Goal: Book appointment/travel/reservation

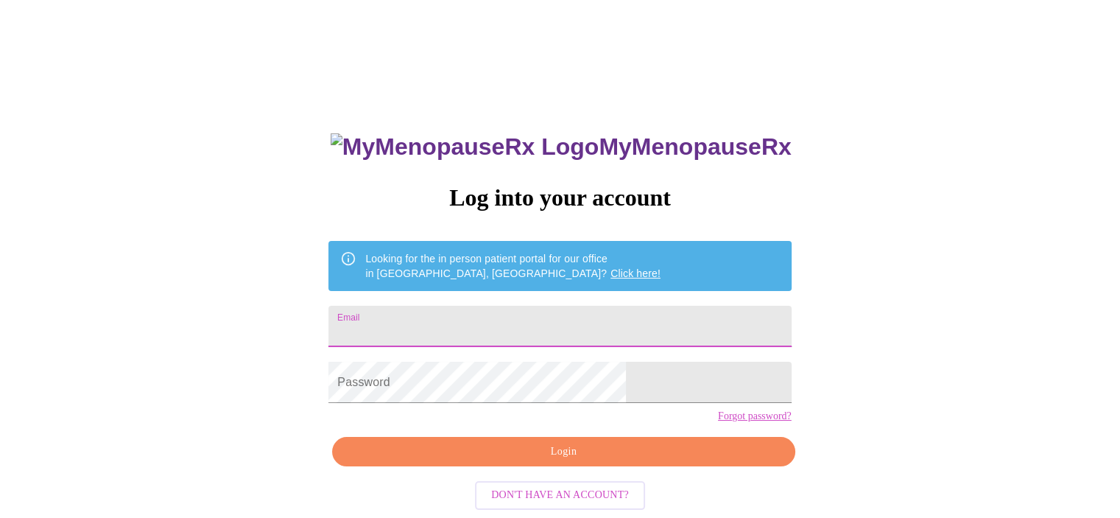
click at [482, 314] on input "Email" at bounding box center [560, 326] width 463 height 41
type input "[EMAIL_ADDRESS][DOMAIN_NAME]"
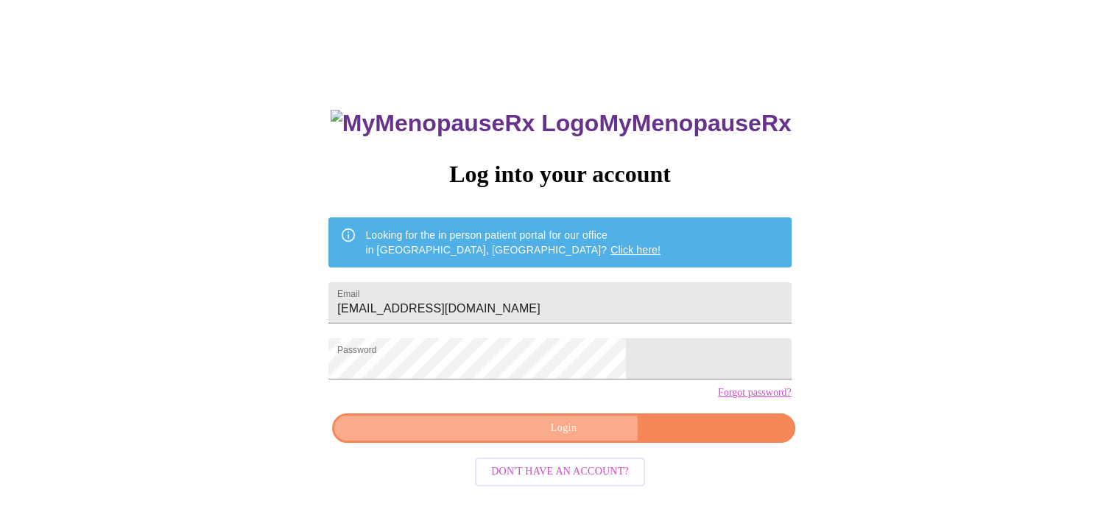
click at [568, 438] on span "Login" at bounding box center [563, 428] width 429 height 18
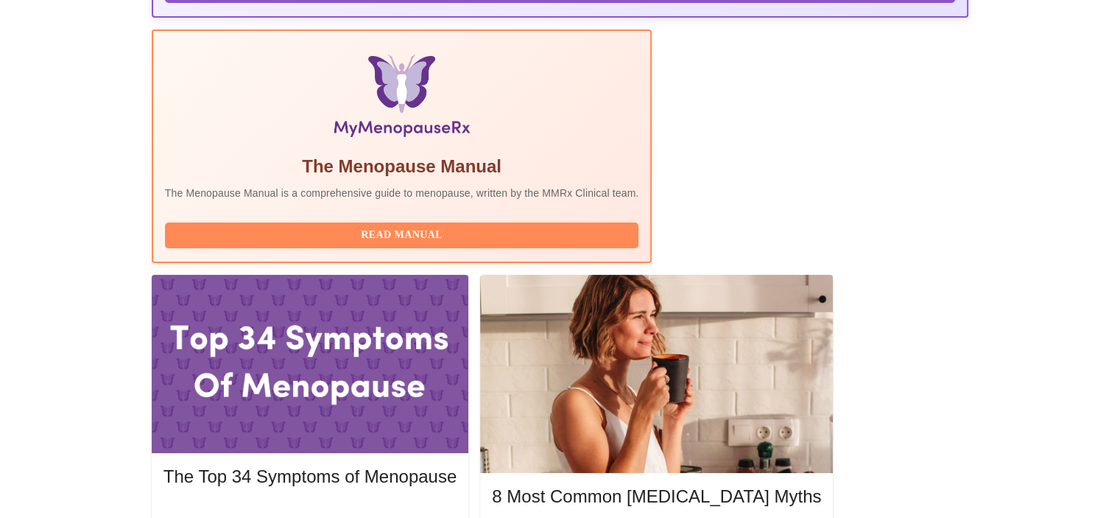
scroll to position [589, 0]
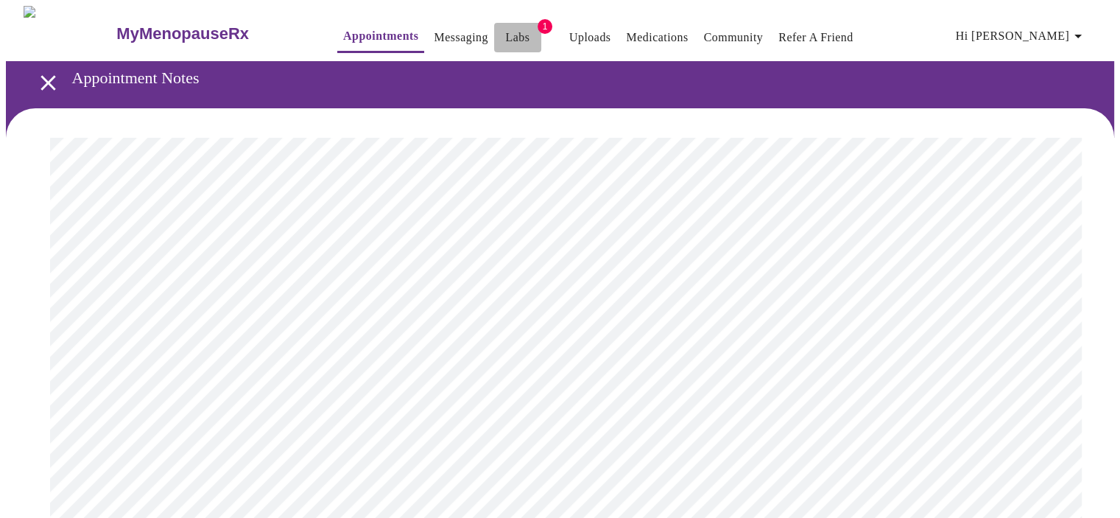
click at [505, 27] on link "Labs" at bounding box center [517, 37] width 24 height 21
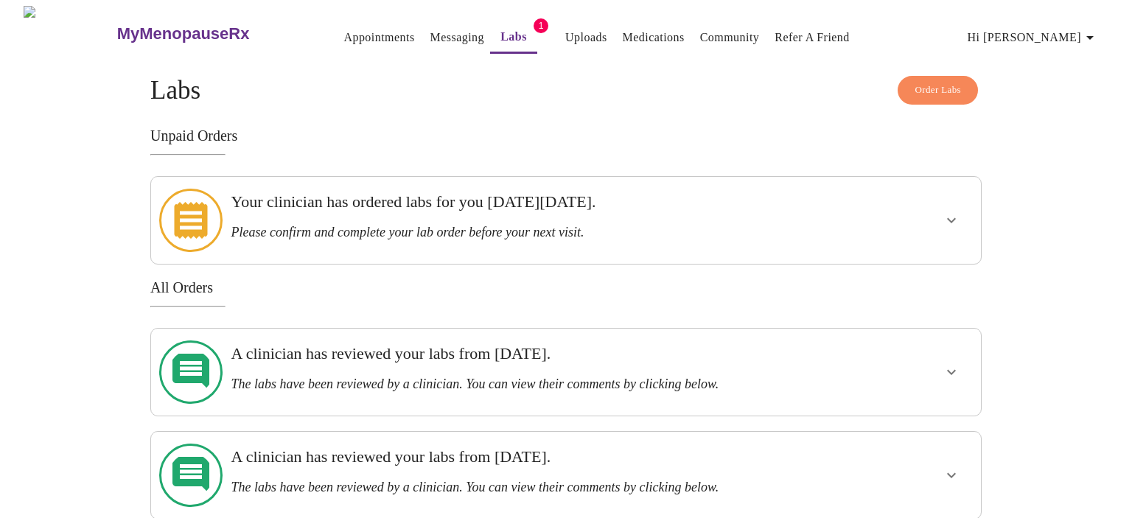
click at [882, 204] on div at bounding box center [906, 220] width 136 height 75
click at [957, 213] on icon "show more" at bounding box center [951, 220] width 18 height 18
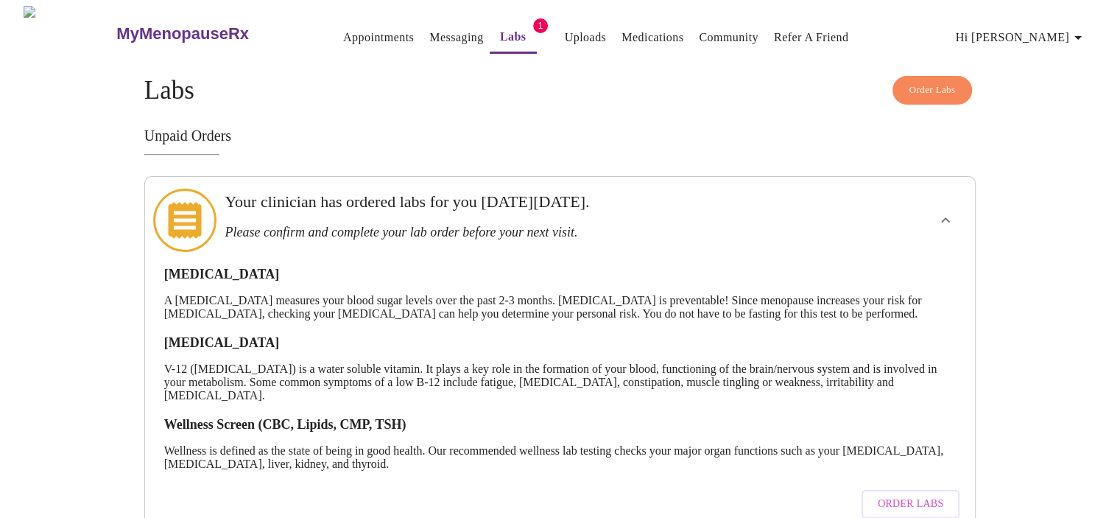
click at [357, 31] on link "Appointments" at bounding box center [378, 37] width 71 height 21
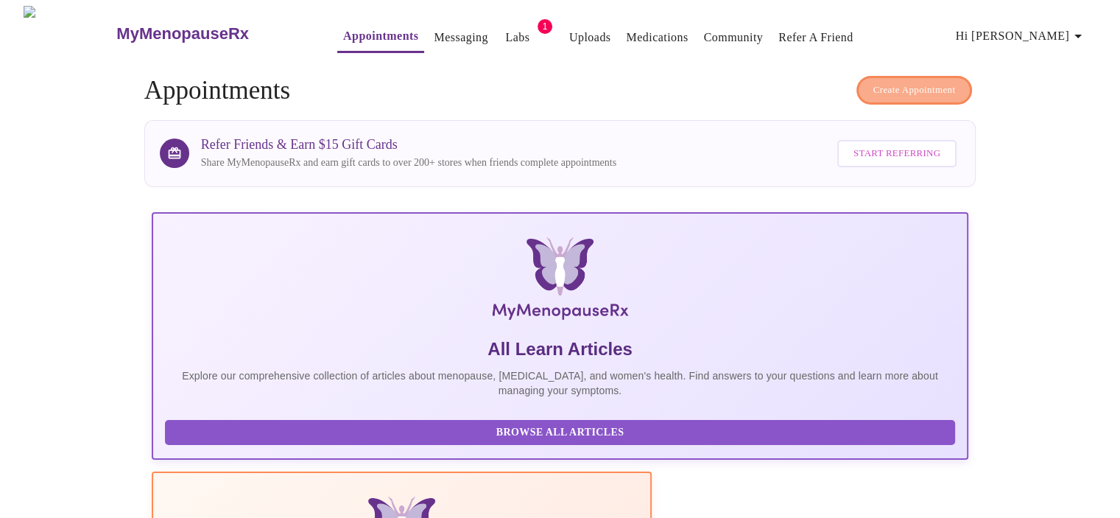
click at [887, 82] on span "Create Appointment" at bounding box center [915, 90] width 83 height 17
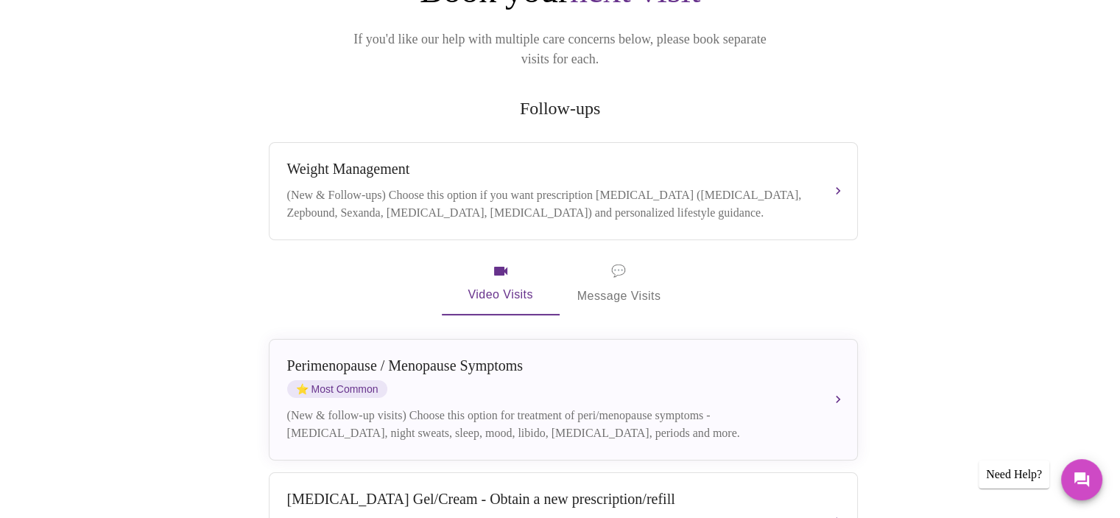
scroll to position [221, 0]
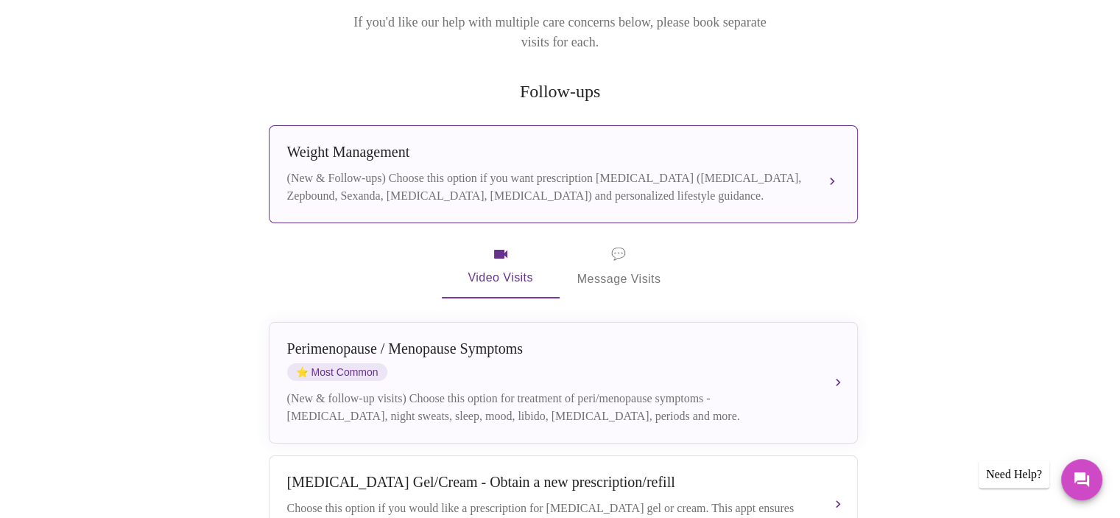
click at [373, 125] on button "Weight Management (New & Follow-ups) Choose this option if you want prescriptio…" at bounding box center [563, 174] width 589 height 98
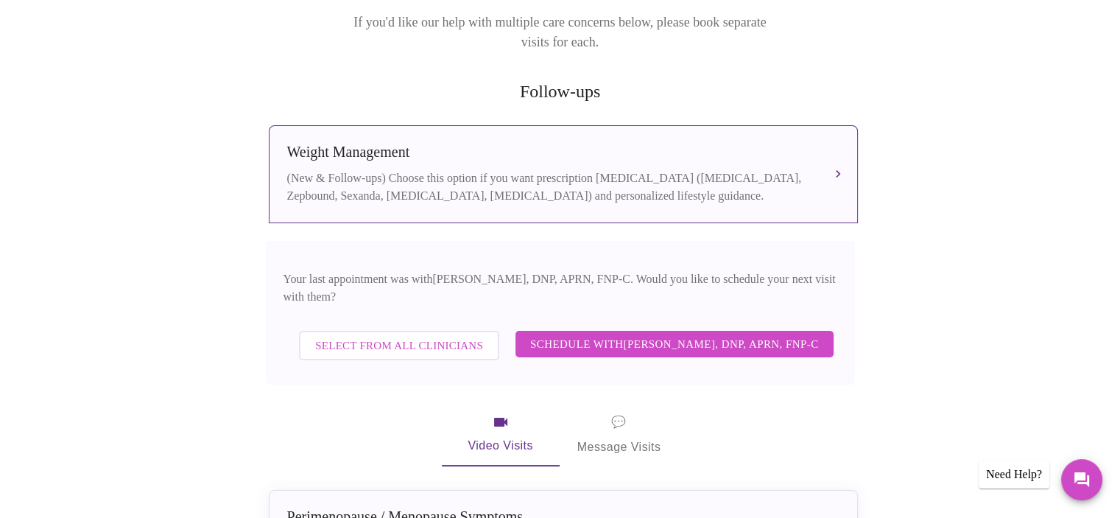
scroll to position [295, 0]
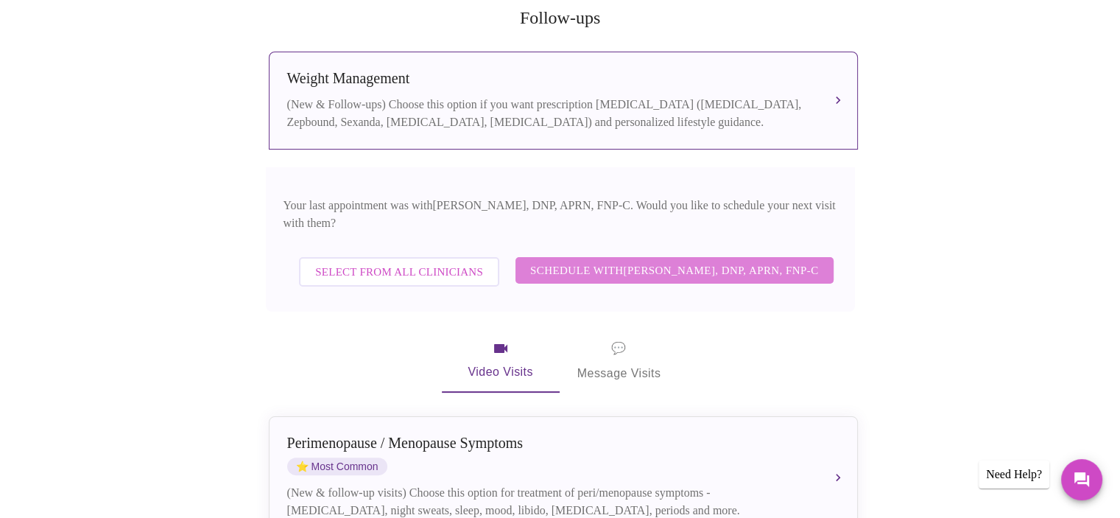
click at [604, 261] on span "Schedule with Jillian Montefusco, DNP, APRN, FNP-C" at bounding box center [674, 270] width 289 height 19
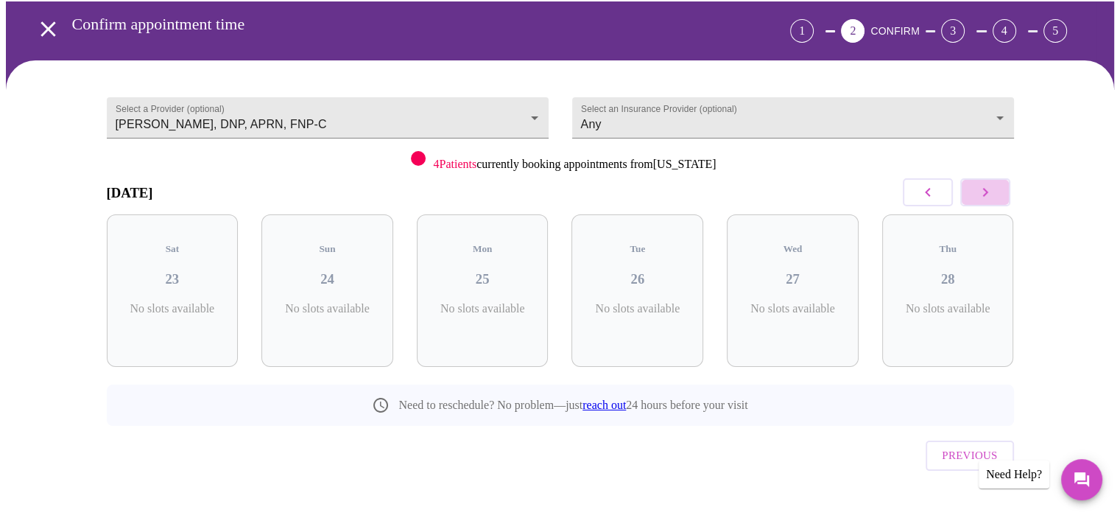
click at [993, 188] on icon "button" at bounding box center [986, 192] width 18 height 18
click at [990, 189] on icon "button" at bounding box center [986, 192] width 18 height 18
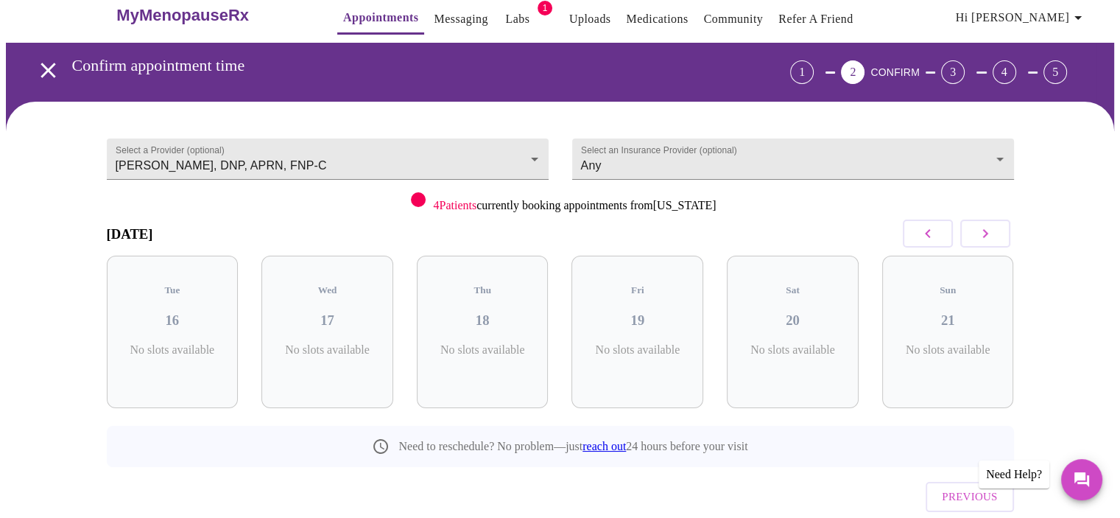
scroll to position [0, 0]
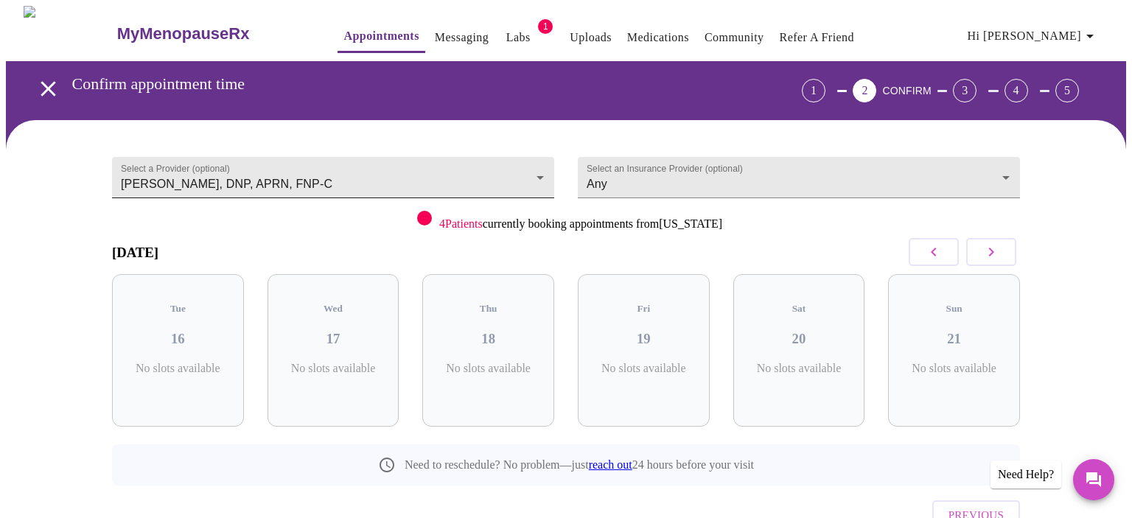
click at [538, 168] on body "MyMenopauseRx Appointments Messaging Labs 1 Uploads Medications Community Refer…" at bounding box center [566, 305] width 1120 height 598
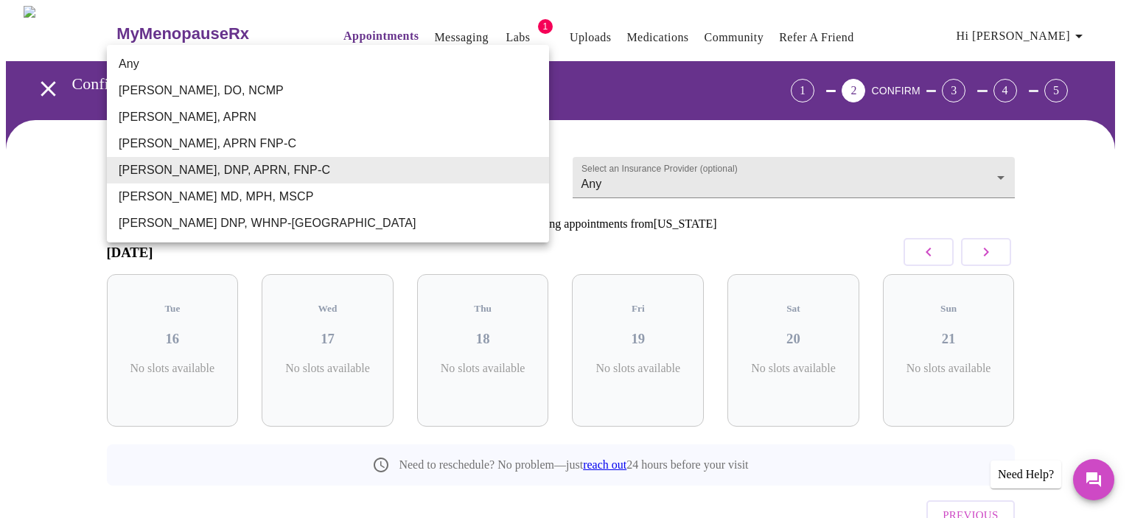
click at [144, 59] on li "Any" at bounding box center [328, 64] width 442 height 27
type input "Any"
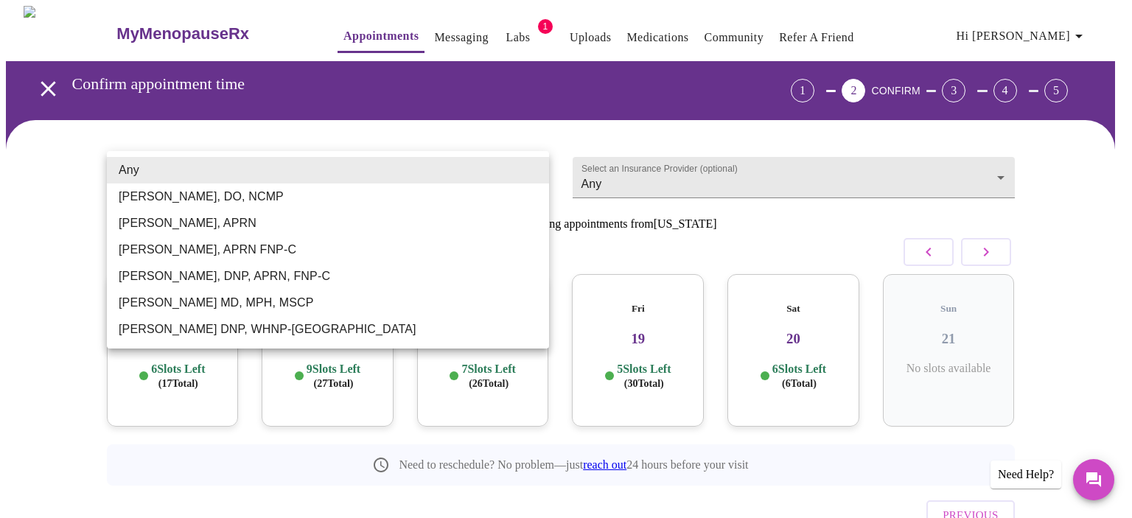
click at [532, 167] on body "MyMenopauseRx Appointments Messaging Labs 1 Uploads Medications Community Refer…" at bounding box center [566, 305] width 1120 height 598
click at [353, 28] on div at bounding box center [566, 259] width 1132 height 518
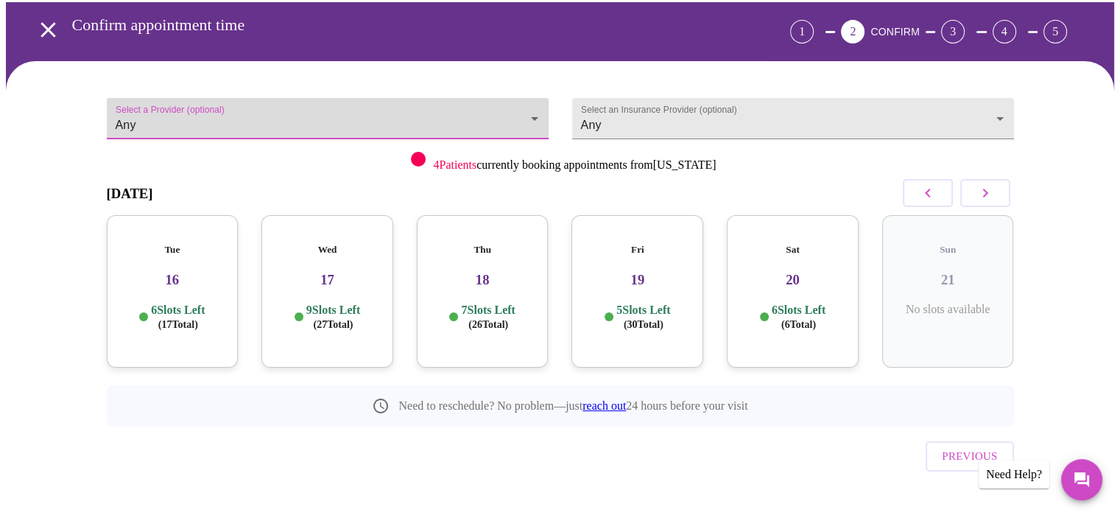
scroll to position [60, 0]
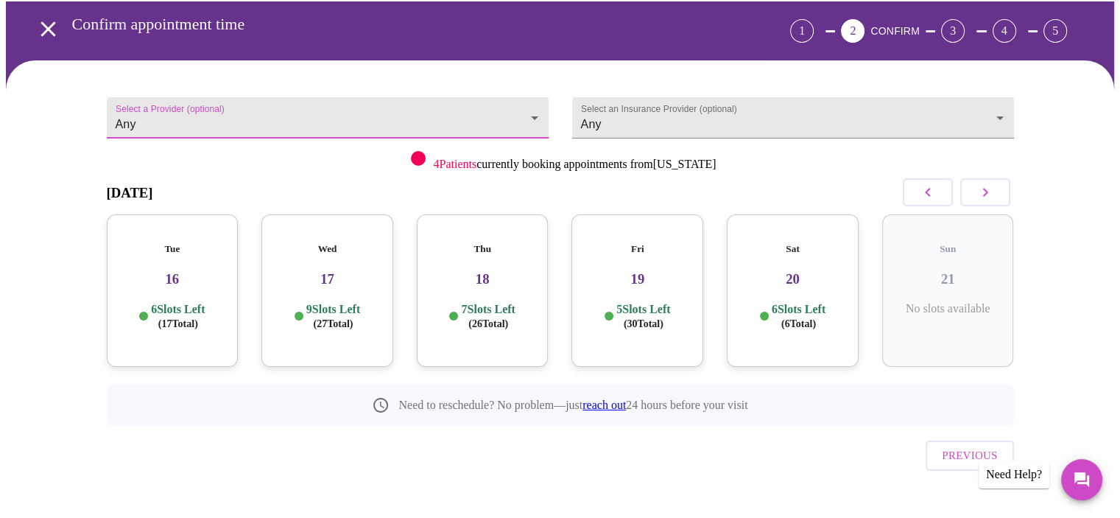
click at [45, 26] on icon "open drawer" at bounding box center [48, 29] width 26 height 26
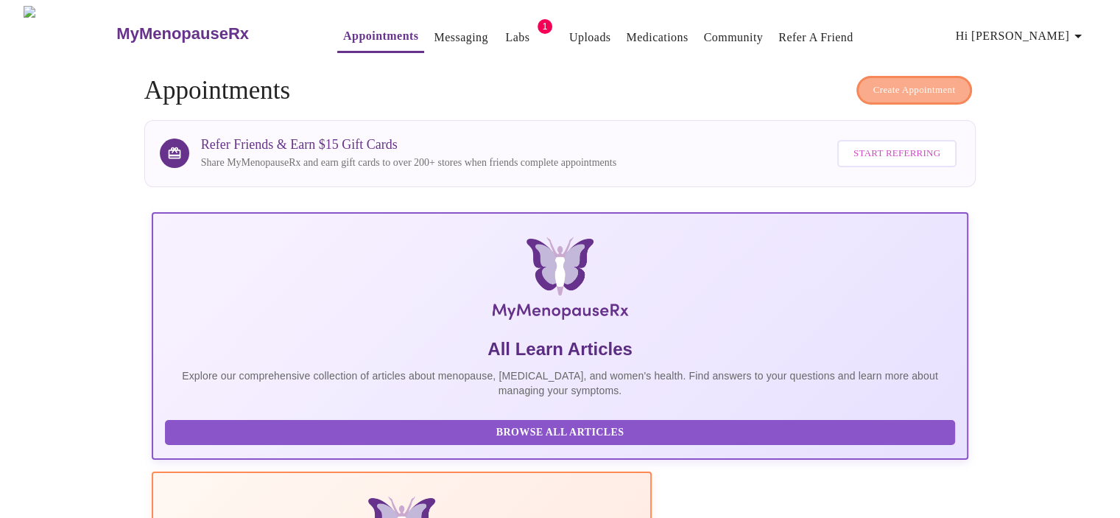
click at [899, 83] on span "Create Appointment" at bounding box center [915, 90] width 83 height 17
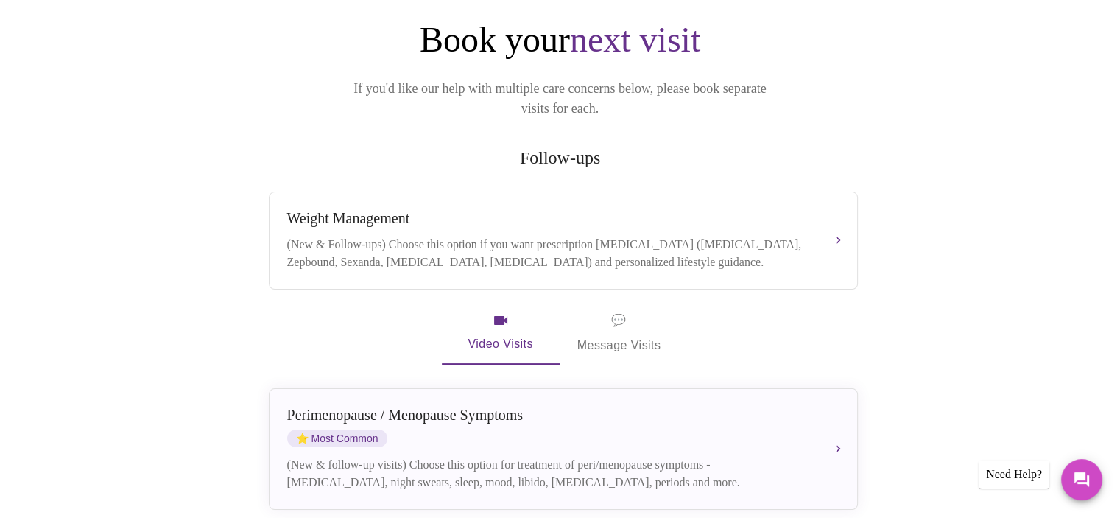
scroll to position [147, 0]
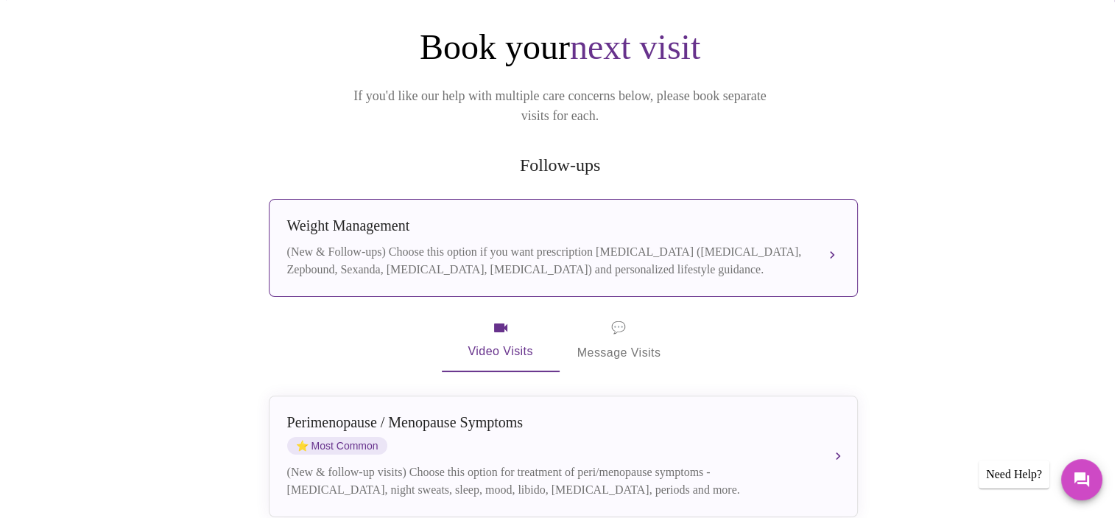
click at [432, 217] on div "Weight Management" at bounding box center [548, 225] width 523 height 17
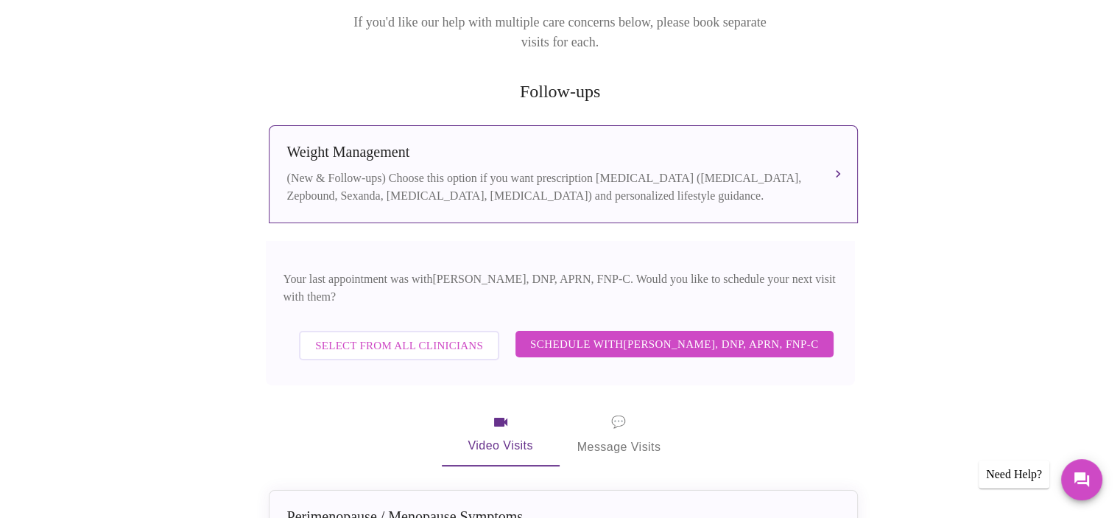
scroll to position [295, 0]
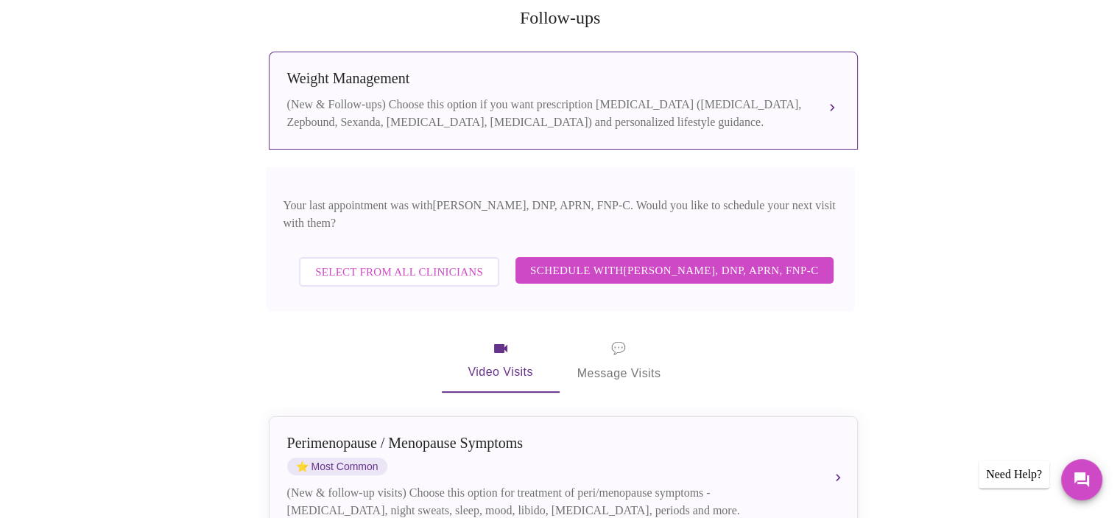
click at [526, 70] on div "Weight Management" at bounding box center [548, 78] width 523 height 17
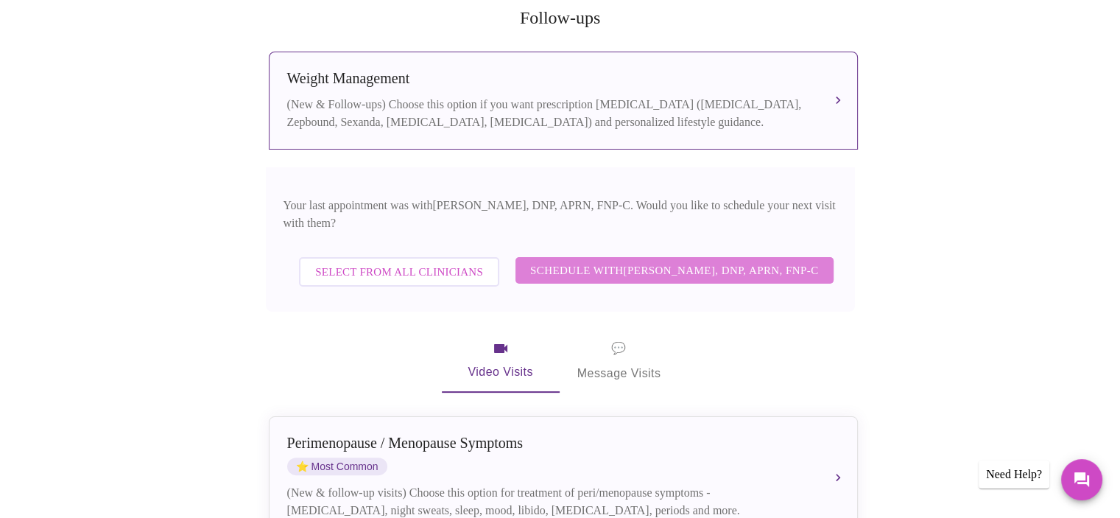
click at [616, 261] on span "Schedule with Jillian Montefusco, DNP, APRN, FNP-C" at bounding box center [674, 270] width 289 height 19
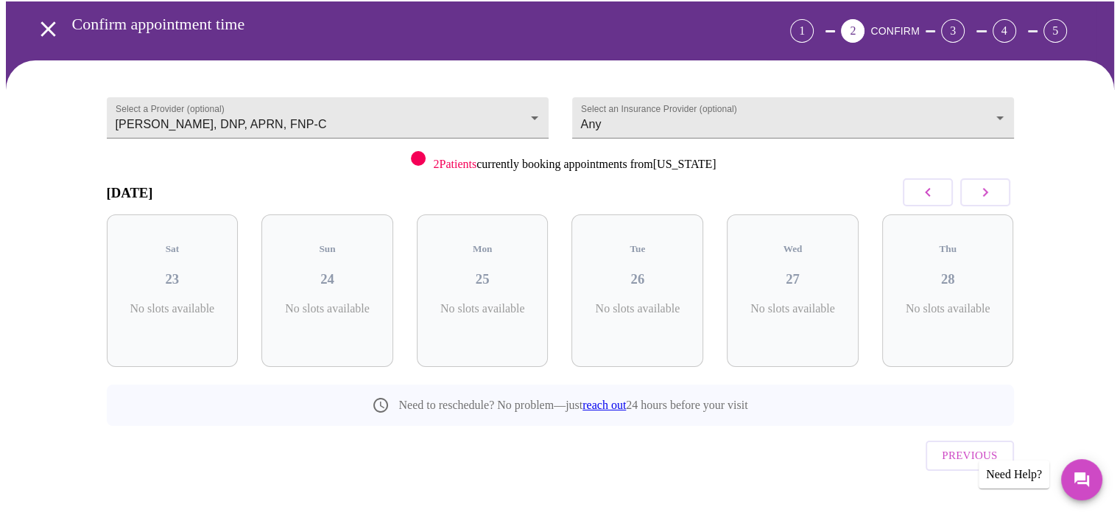
click at [983, 187] on icon "button" at bounding box center [986, 192] width 18 height 18
click at [983, 186] on icon "button" at bounding box center [986, 192] width 18 height 18
click at [984, 185] on icon "button" at bounding box center [986, 192] width 18 height 18
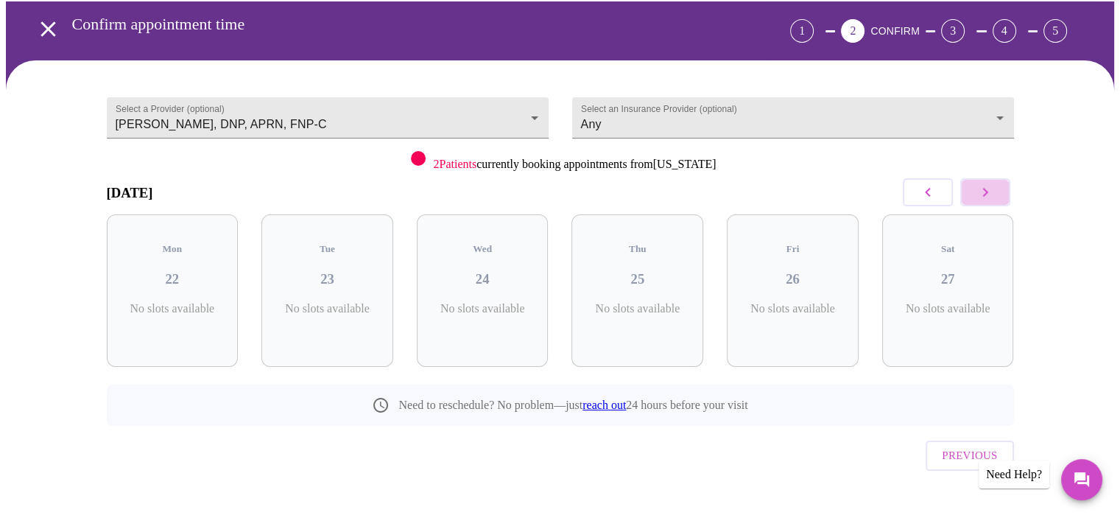
click at [985, 184] on icon "button" at bounding box center [986, 192] width 18 height 18
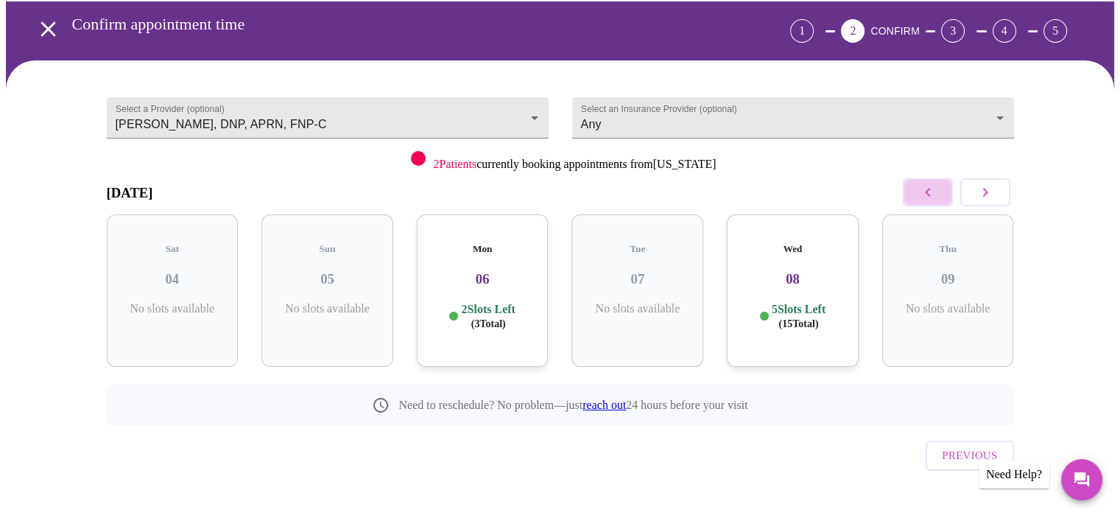
click at [927, 188] on icon "button" at bounding box center [928, 192] width 18 height 18
click at [928, 186] on icon "button" at bounding box center [928, 192] width 18 height 18
click at [930, 185] on icon "button" at bounding box center [928, 192] width 18 height 18
click at [931, 185] on icon "button" at bounding box center [928, 192] width 18 height 18
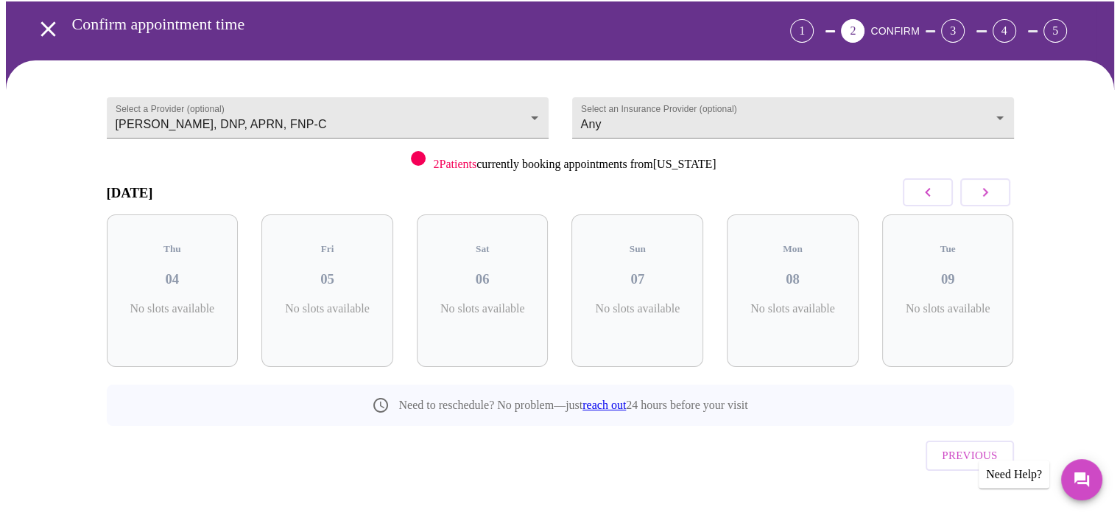
click at [931, 183] on icon "button" at bounding box center [928, 192] width 18 height 18
click at [933, 183] on icon "button" at bounding box center [928, 192] width 18 height 18
click at [933, 182] on button "button" at bounding box center [928, 192] width 50 height 28
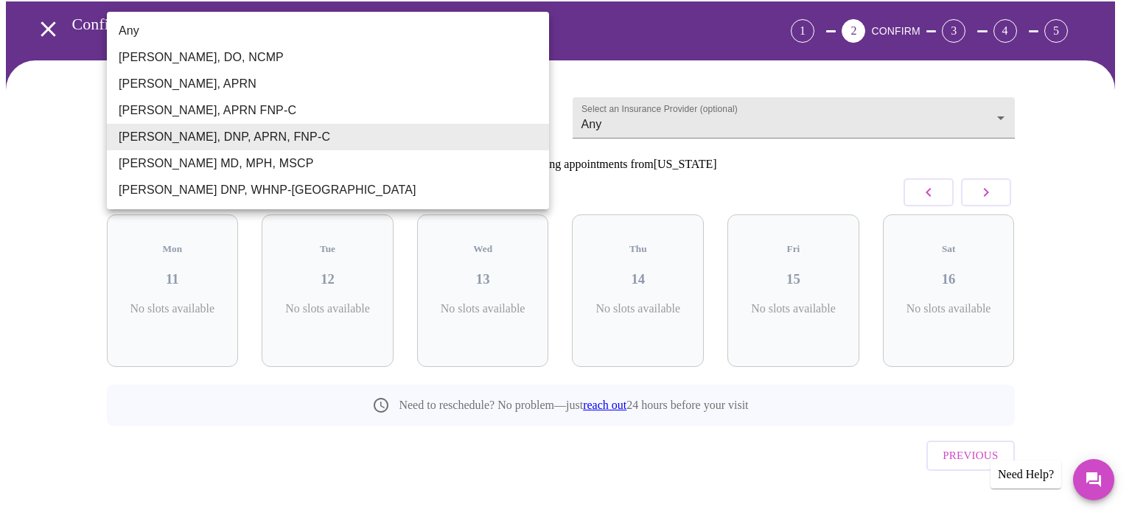
click at [536, 103] on body "MyMenopauseRx Appointments Messaging Labs 1 Uploads Medications Community Refer…" at bounding box center [566, 245] width 1120 height 598
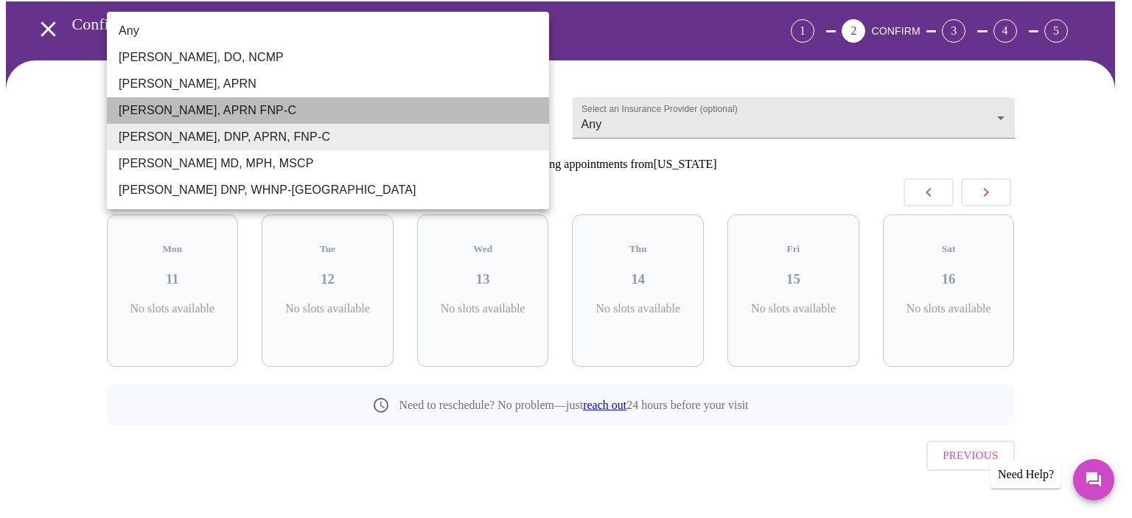
click at [170, 108] on li "[PERSON_NAME], APRN FNP-C" at bounding box center [328, 110] width 442 height 27
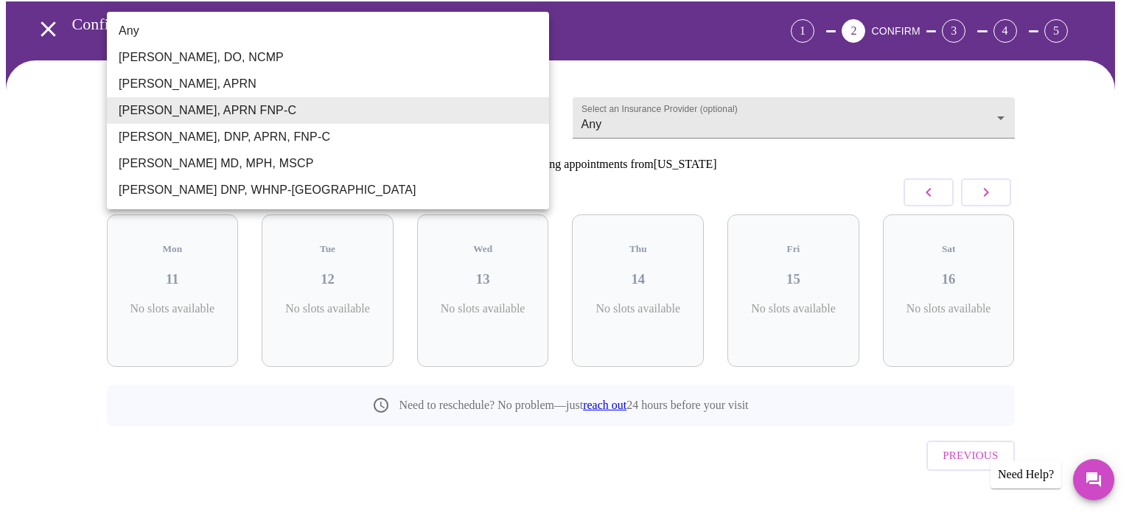
click at [538, 111] on body "MyMenopauseRx Appointments Messaging Labs 1 Uploads Medications Community Refer…" at bounding box center [566, 245] width 1120 height 598
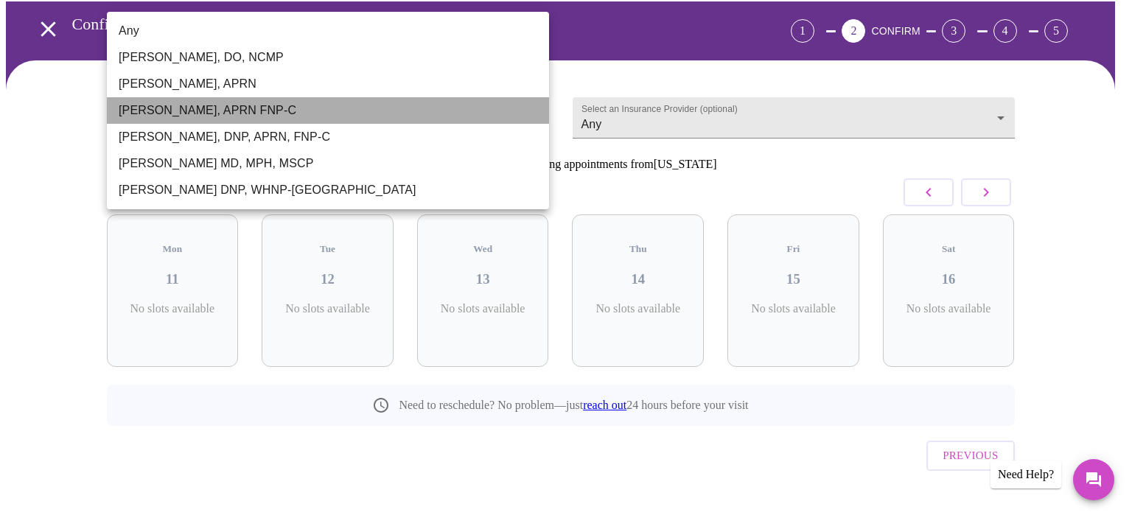
click at [186, 103] on li "[PERSON_NAME], APRN FNP-C" at bounding box center [328, 110] width 442 height 27
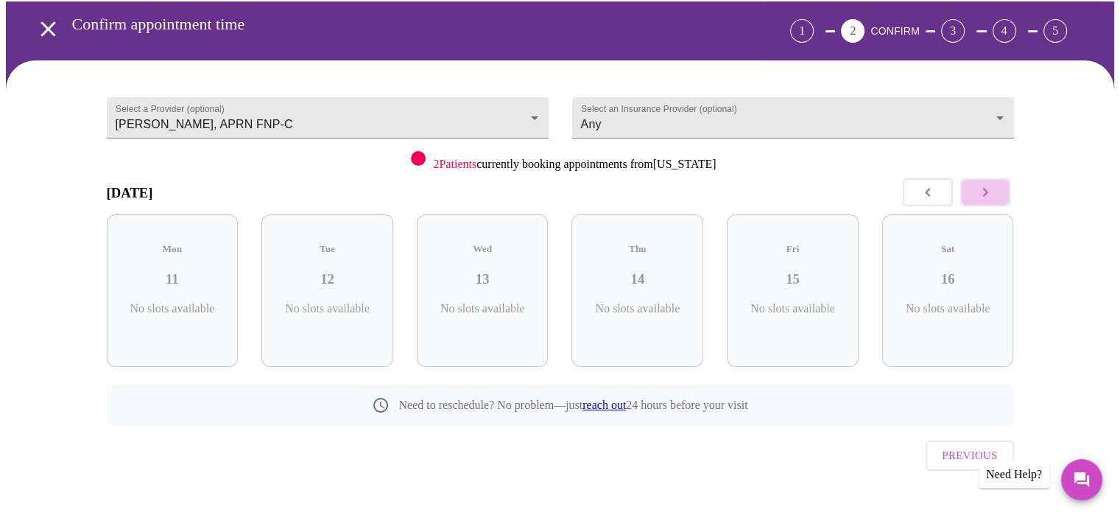
click at [992, 189] on icon "button" at bounding box center [986, 192] width 18 height 18
click at [993, 188] on icon "button" at bounding box center [986, 192] width 18 height 18
click at [994, 188] on icon "button" at bounding box center [986, 192] width 18 height 18
click at [995, 187] on button "button" at bounding box center [986, 192] width 50 height 28
click at [997, 186] on button "button" at bounding box center [986, 192] width 50 height 28
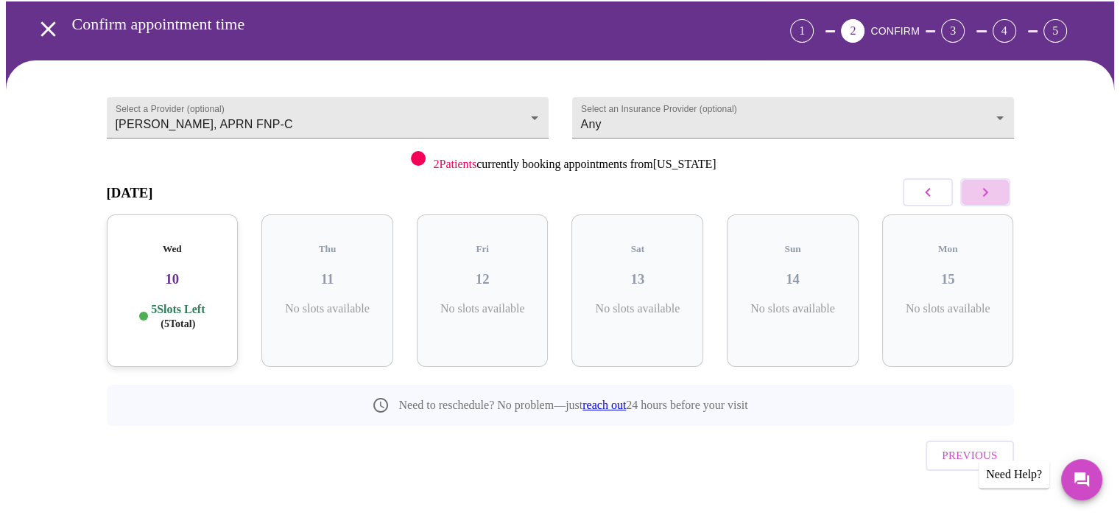
click at [992, 179] on button "button" at bounding box center [986, 192] width 50 height 28
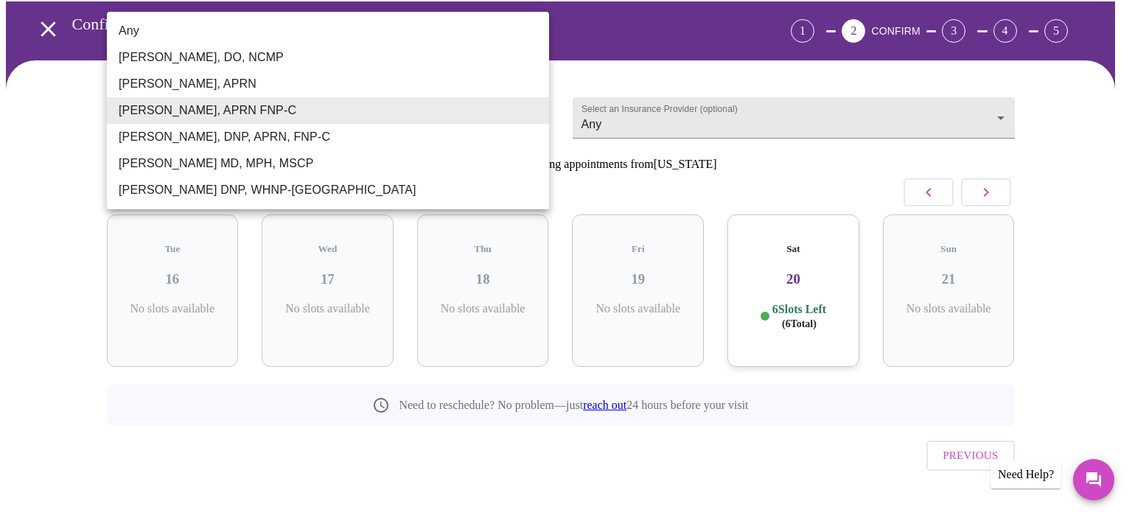
click at [537, 111] on body "MyMenopauseRx Appointments Messaging Labs 1 Uploads Medications Community Refer…" at bounding box center [566, 245] width 1120 height 598
click at [134, 28] on li "Any" at bounding box center [328, 31] width 442 height 27
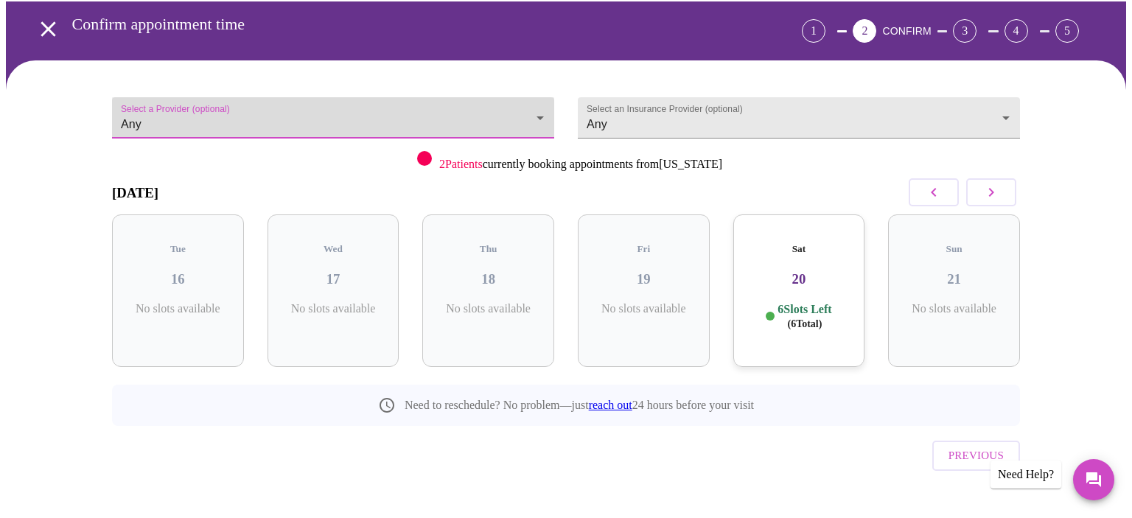
type input "Any"
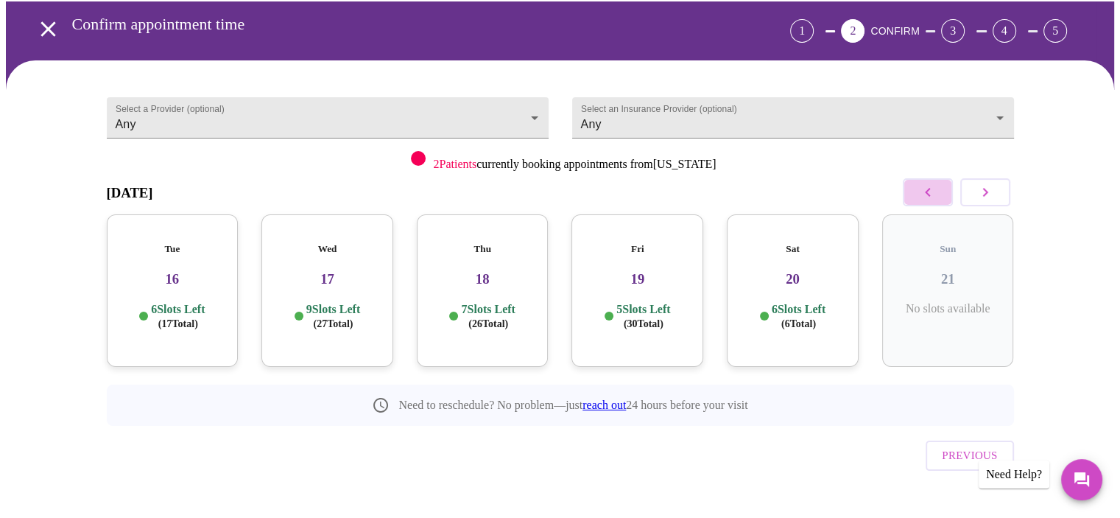
click at [928, 183] on icon "button" at bounding box center [928, 192] width 18 height 18
click at [510, 271] on h3 "12" at bounding box center [483, 279] width 108 height 16
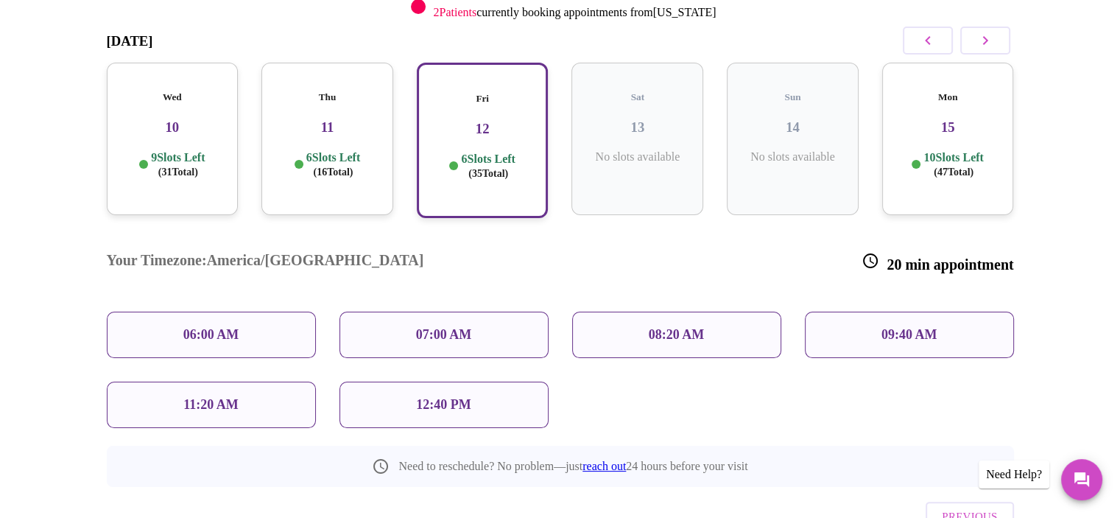
scroll to position [253, 0]
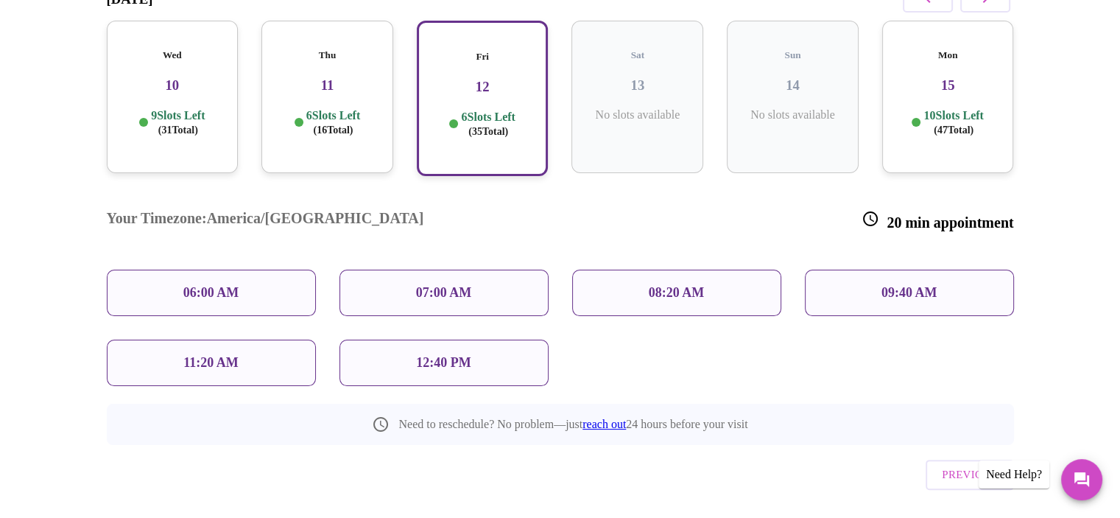
click at [916, 77] on h3 "15" at bounding box center [948, 85] width 108 height 16
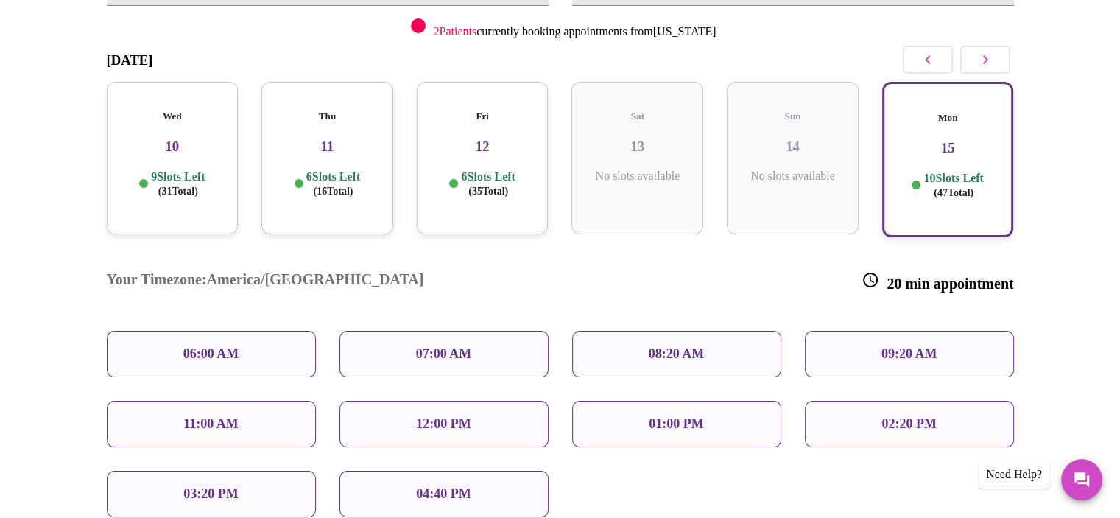
scroll to position [0, 0]
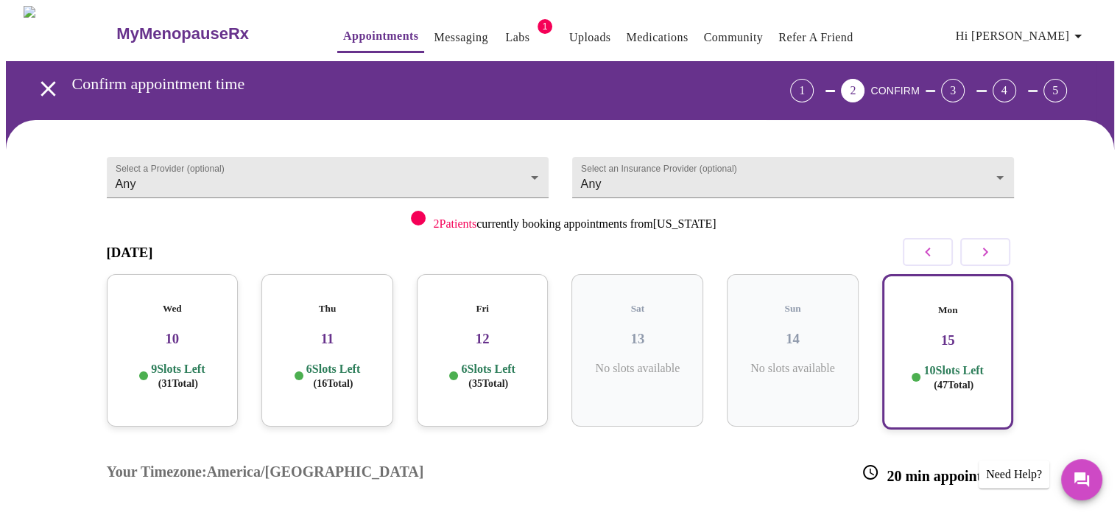
click at [515, 331] on h3 "12" at bounding box center [483, 339] width 108 height 16
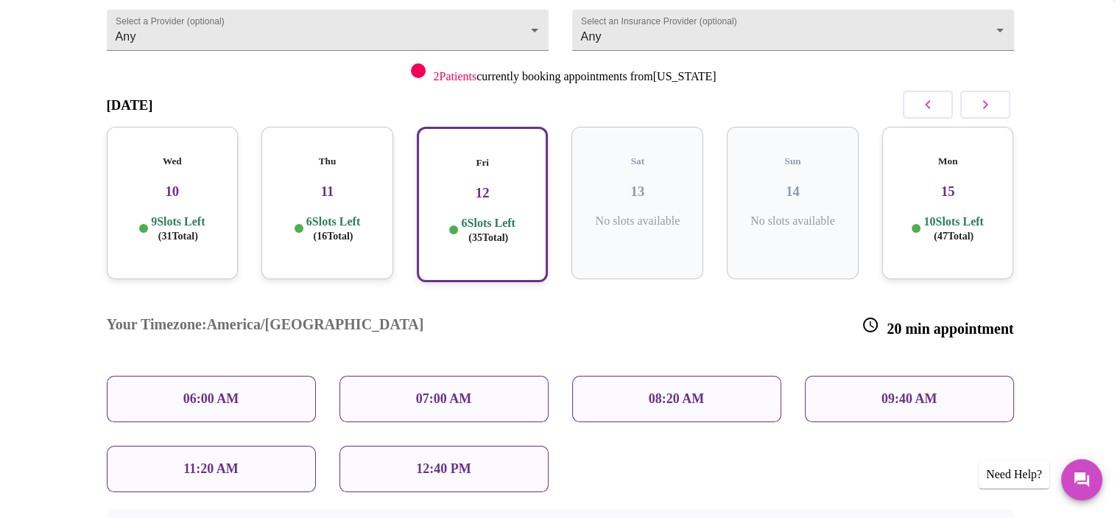
scroll to position [221, 0]
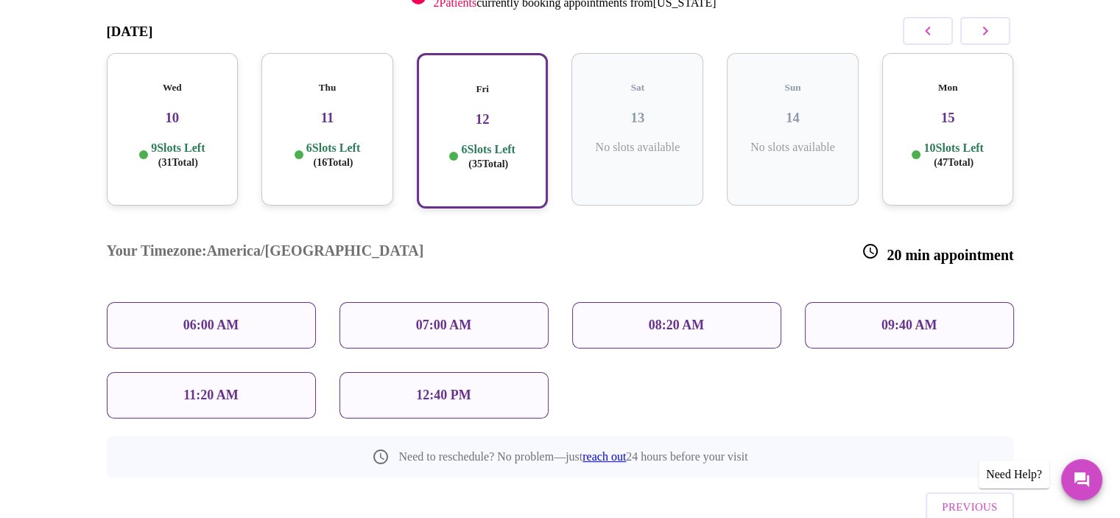
click at [964, 110] on h3 "15" at bounding box center [948, 118] width 108 height 16
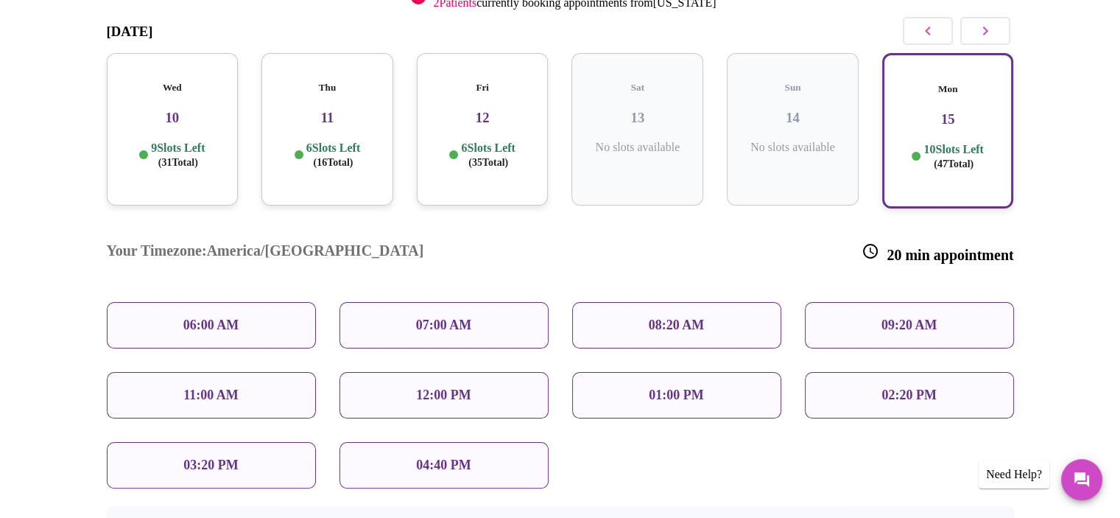
click at [494, 110] on h3 "12" at bounding box center [483, 118] width 108 height 16
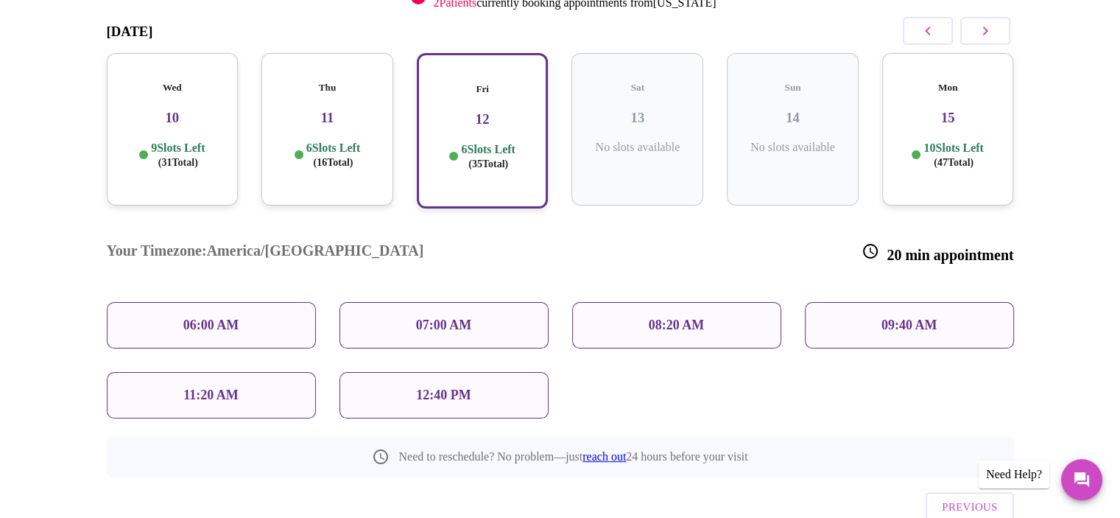
click at [663, 318] on p "08:20 AM" at bounding box center [677, 325] width 56 height 15
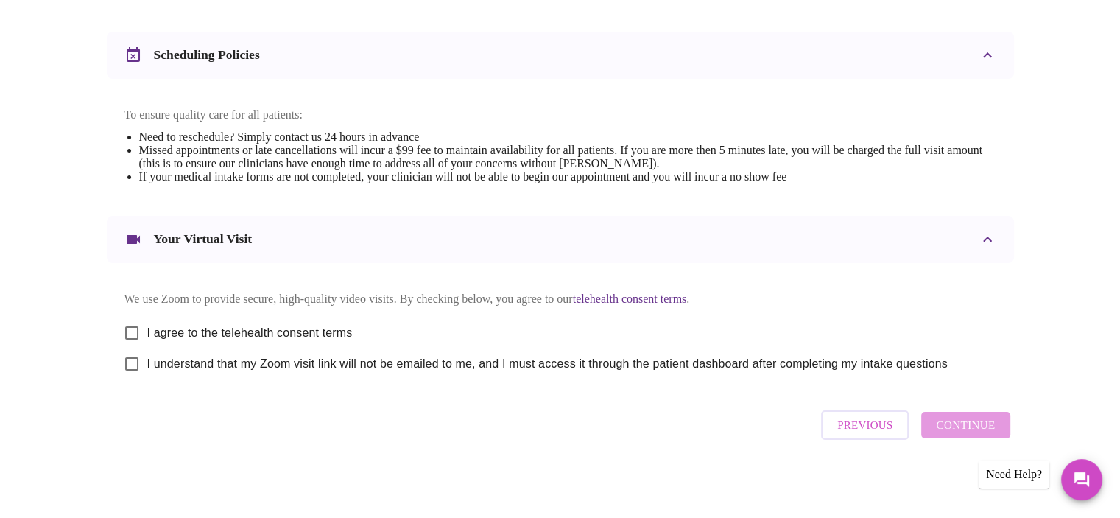
scroll to position [549, 0]
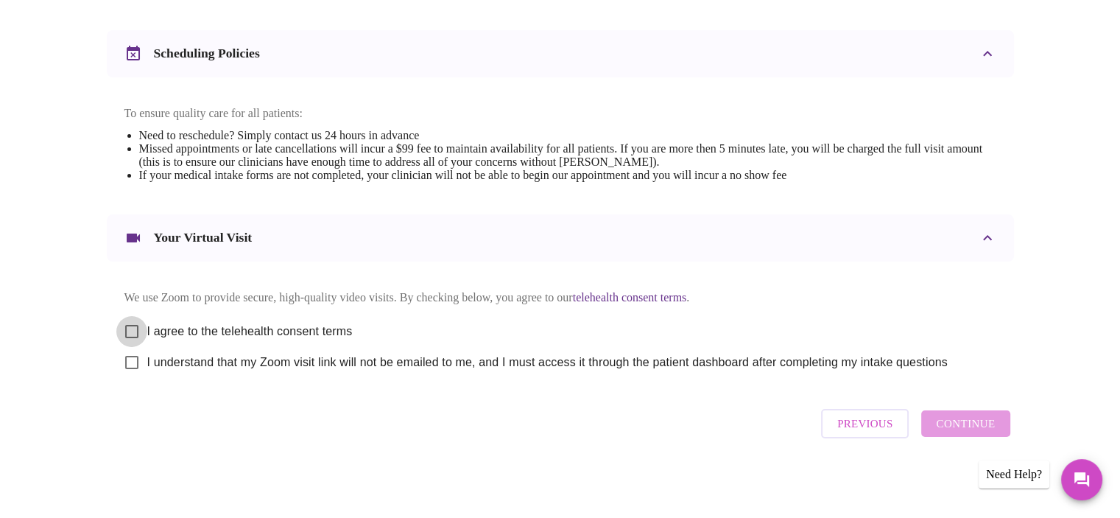
click at [132, 325] on input "I agree to the telehealth consent terms" at bounding box center [131, 331] width 31 height 31
checkbox input "true"
click at [967, 428] on div "Previous Continue" at bounding box center [916, 423] width 196 height 44
click at [954, 415] on div "Previous Continue" at bounding box center [916, 423] width 196 height 44
click at [958, 430] on div "Previous Continue" at bounding box center [916, 423] width 196 height 44
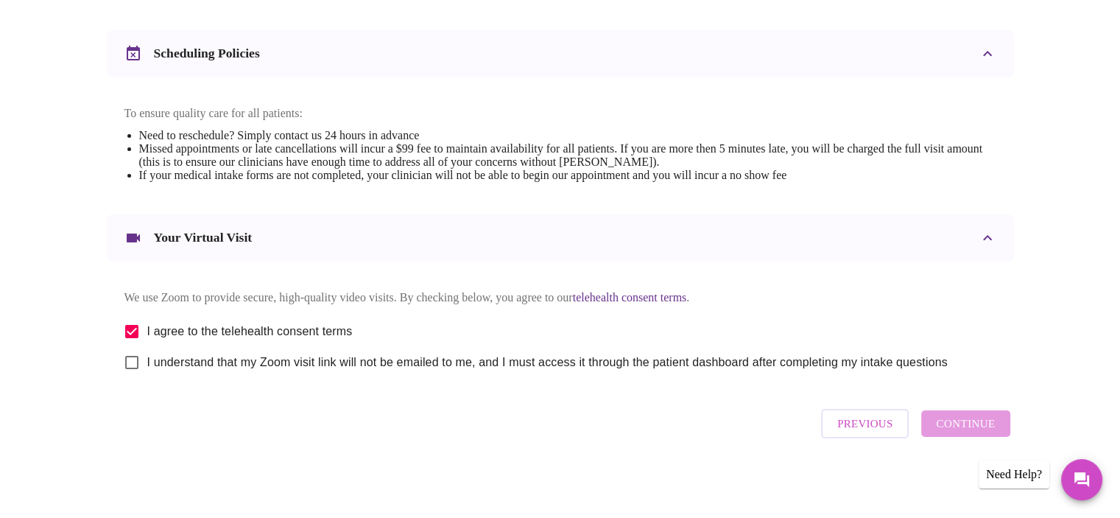
click at [958, 430] on div "Previous Continue" at bounding box center [916, 423] width 196 height 44
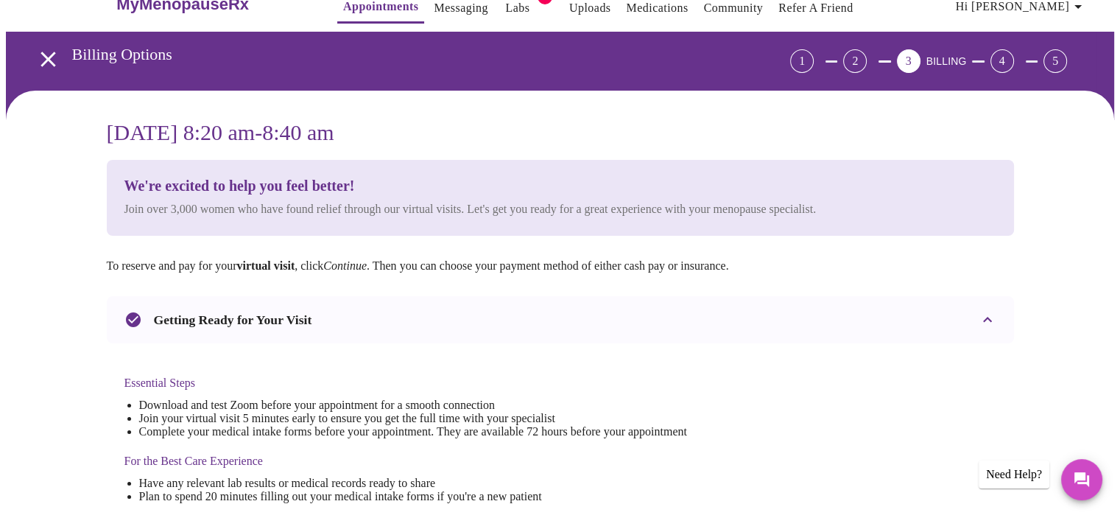
scroll to position [0, 0]
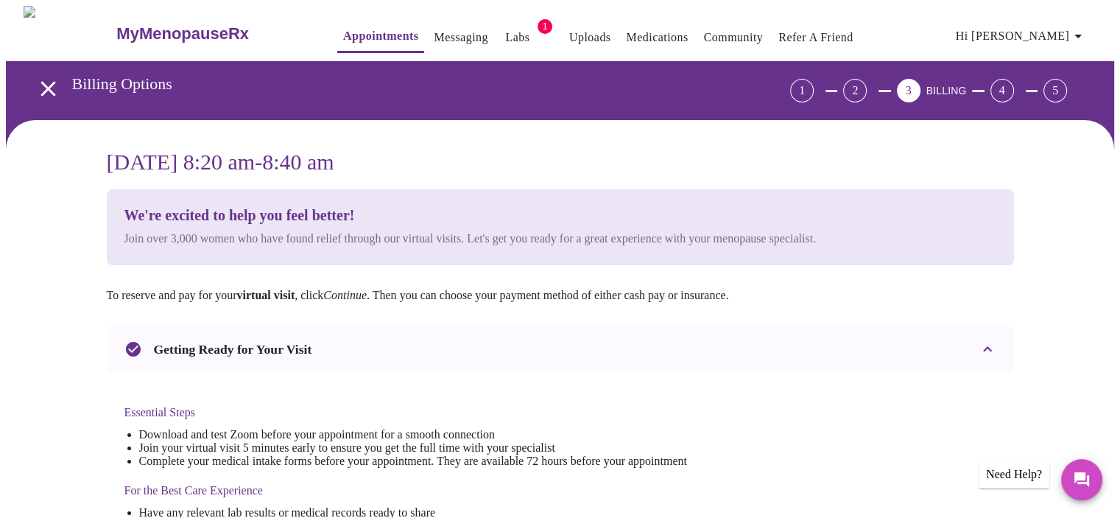
click at [271, 207] on h3 "We're excited to help you feel better!" at bounding box center [470, 215] width 692 height 17
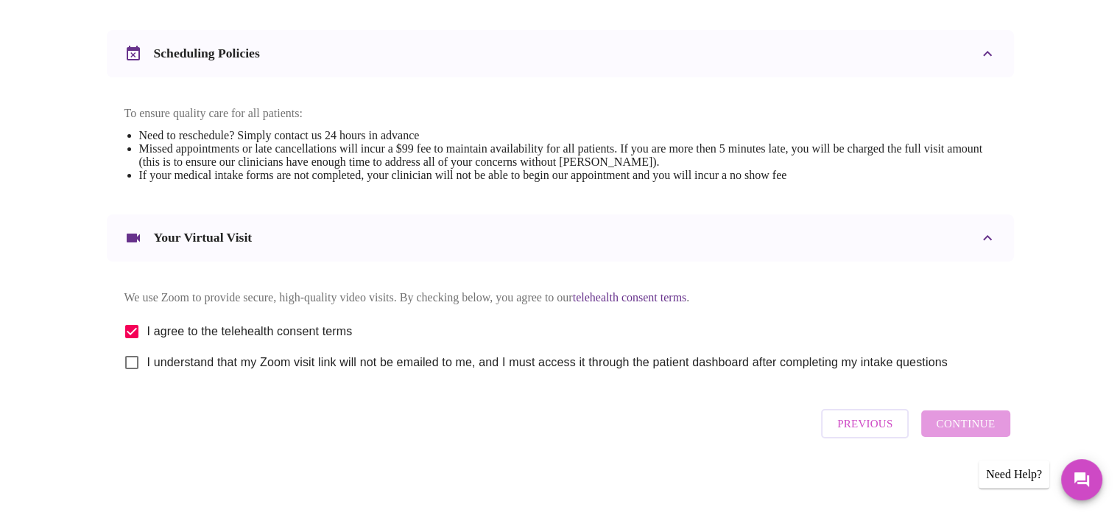
scroll to position [549, 0]
click at [133, 362] on input "I understand that my Zoom visit link will not be emailed to me, and I must acce…" at bounding box center [131, 362] width 31 height 31
checkbox input "true"
click at [969, 427] on span "Continue" at bounding box center [965, 423] width 59 height 19
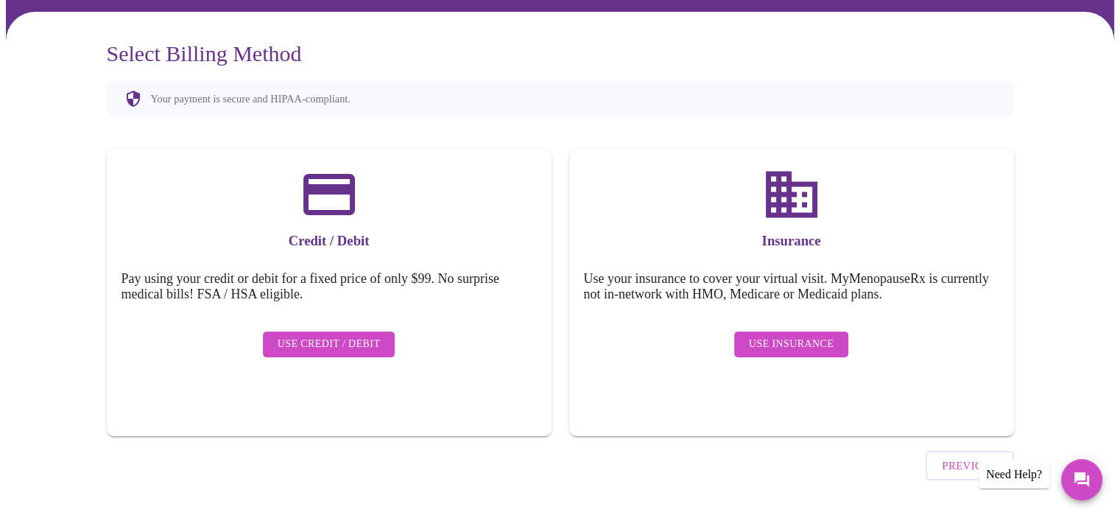
click at [794, 335] on span "Use Insurance" at bounding box center [791, 344] width 85 height 18
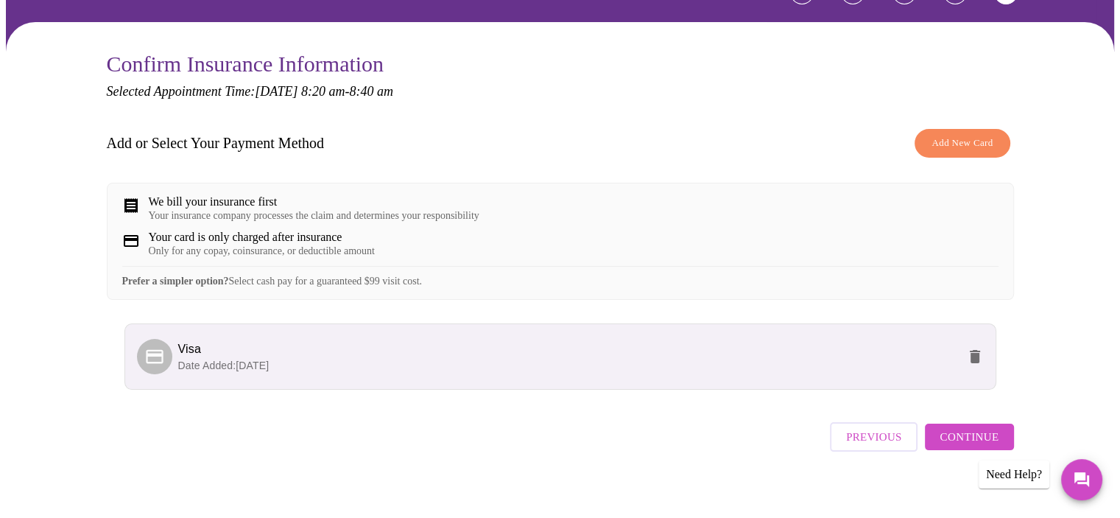
scroll to position [121, 0]
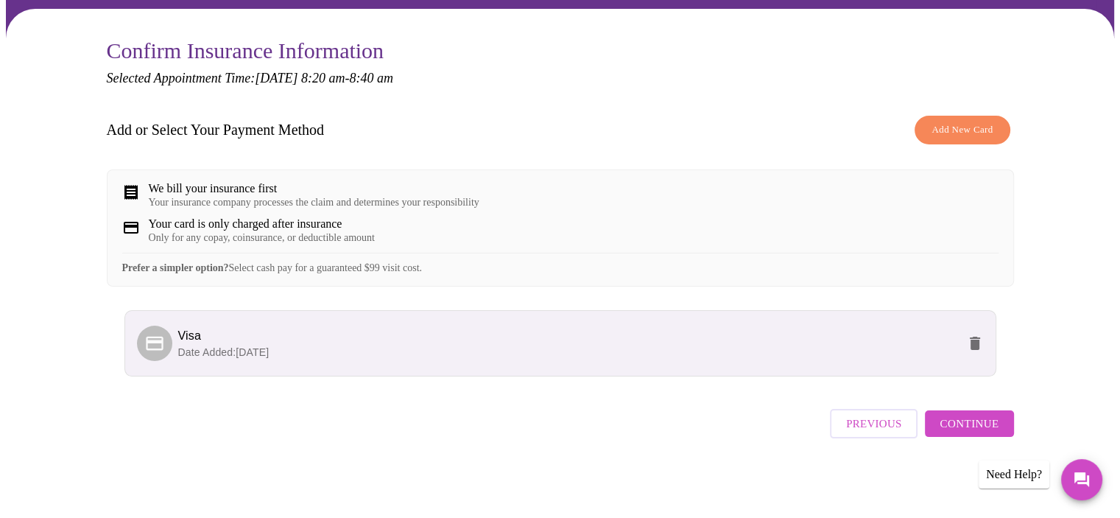
click at [955, 432] on span "Continue" at bounding box center [969, 423] width 59 height 19
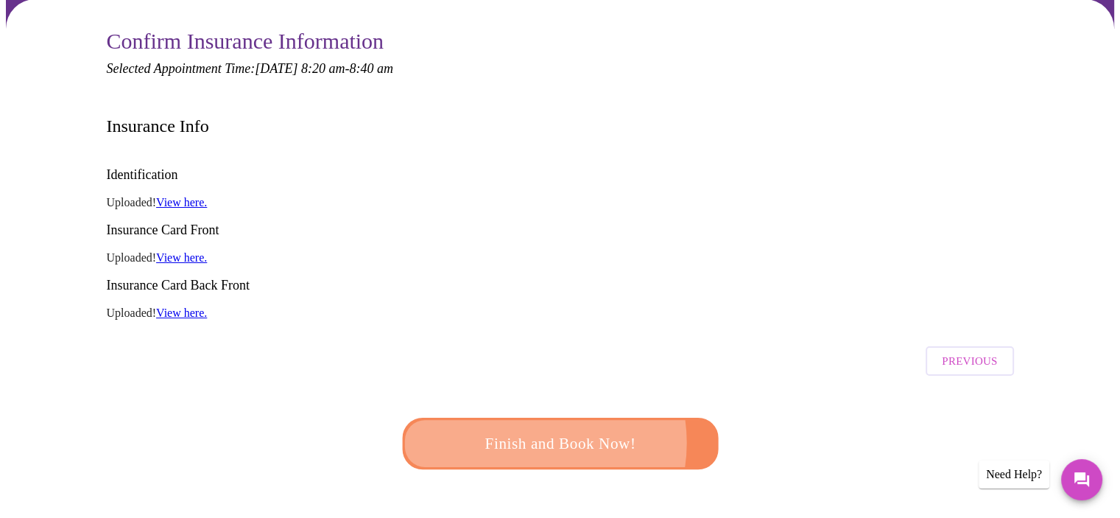
click at [524, 430] on span "Finish and Book Now!" at bounding box center [560, 443] width 273 height 27
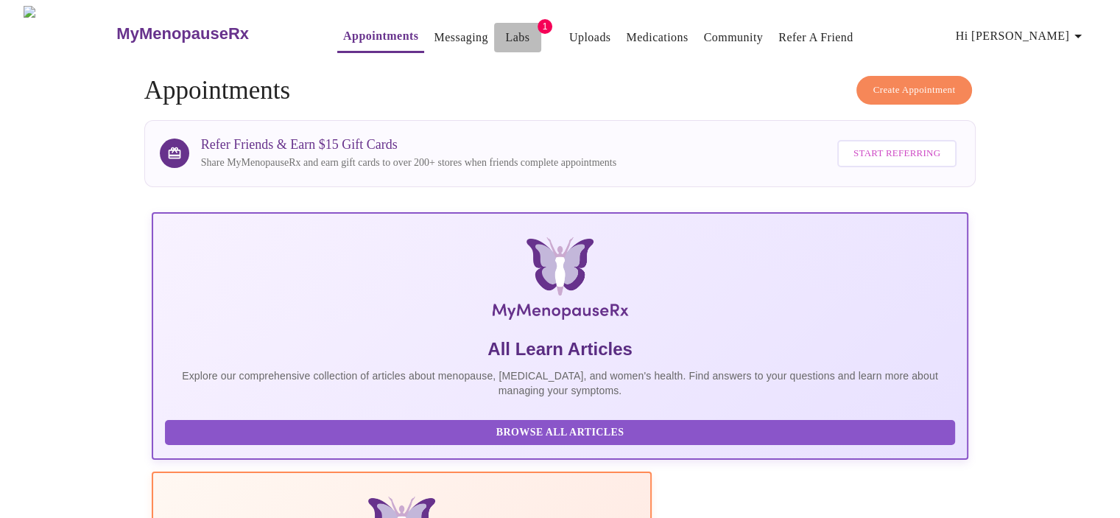
click at [505, 34] on link "Labs" at bounding box center [517, 37] width 24 height 21
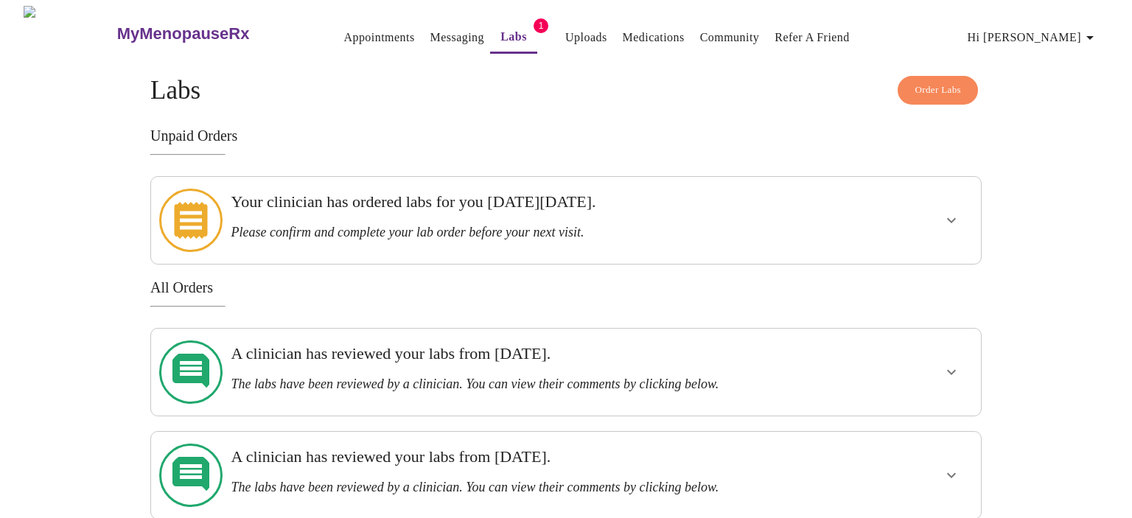
click at [782, 225] on h3 "Please confirm and complete your lab order before your next visit." at bounding box center [526, 232] width 590 height 15
click at [958, 211] on icon "show more" at bounding box center [951, 220] width 18 height 18
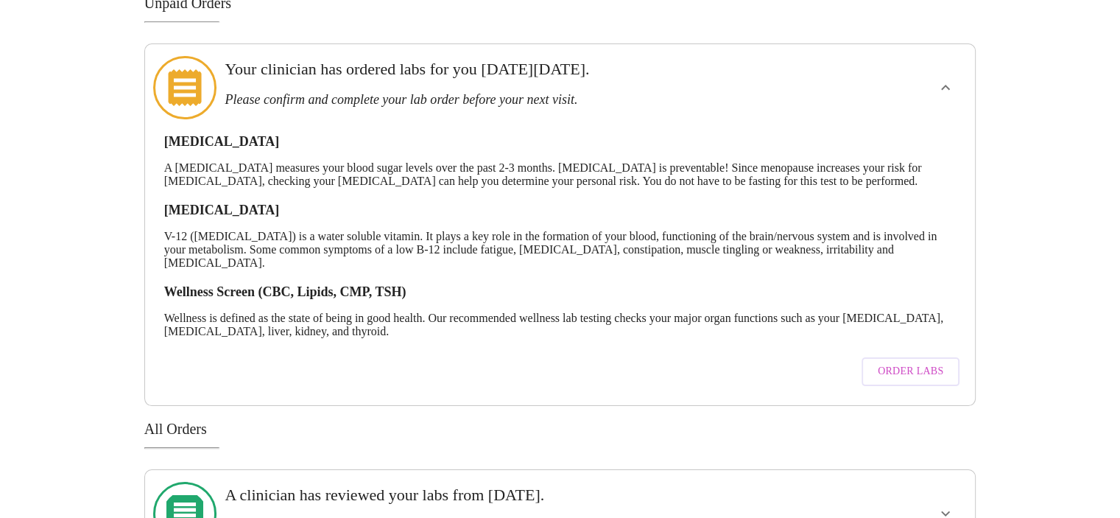
scroll to position [221, 0]
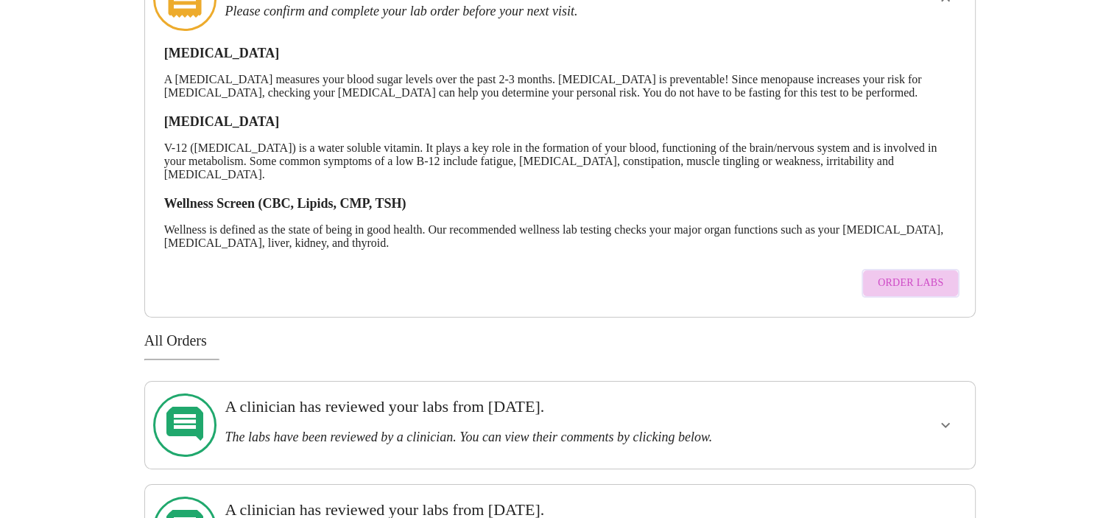
click at [915, 288] on span "Order Labs" at bounding box center [911, 283] width 66 height 18
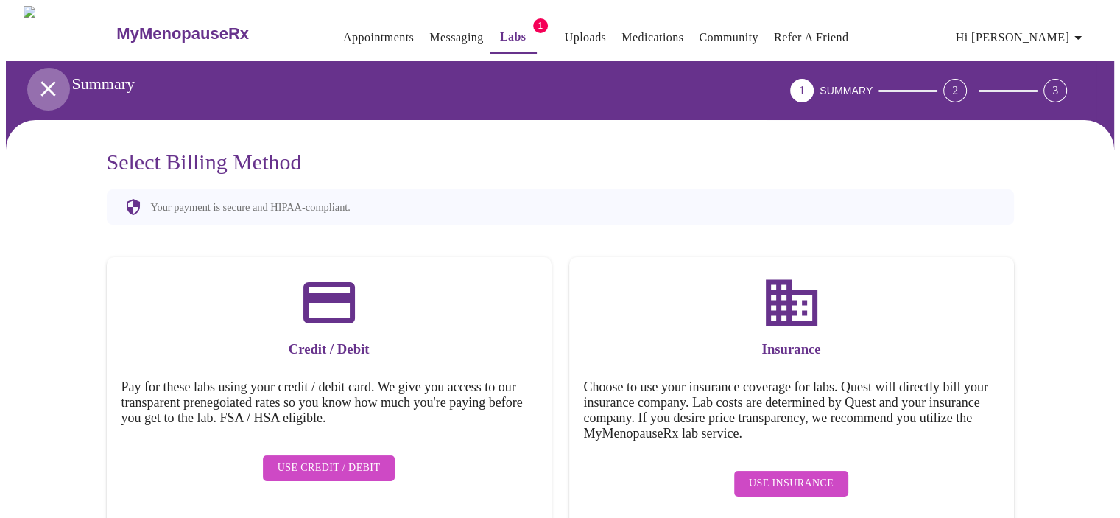
click at [38, 76] on icon "open drawer" at bounding box center [48, 89] width 26 height 26
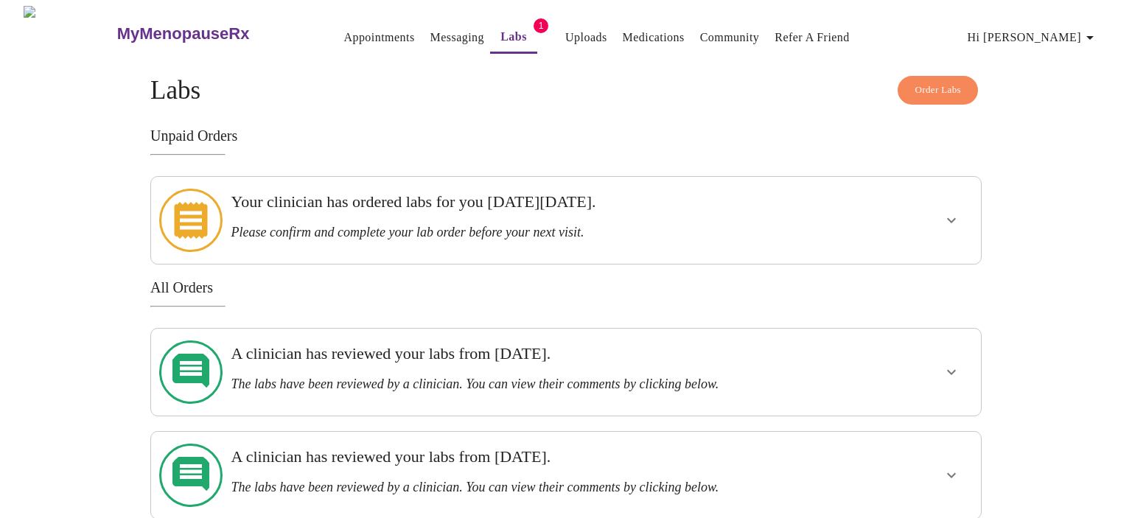
click at [430, 30] on link "Messaging" at bounding box center [457, 37] width 54 height 21
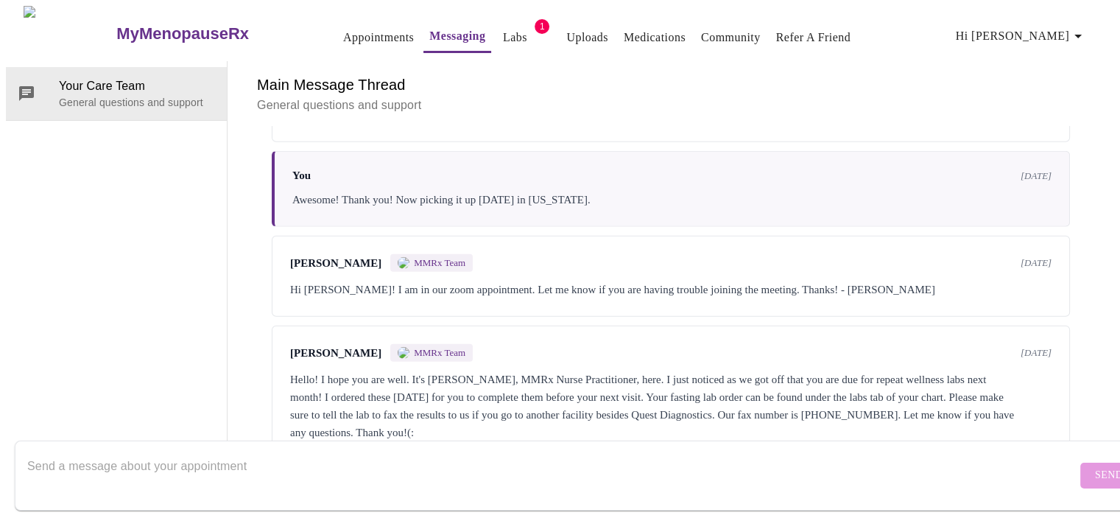
click at [503, 35] on link "Labs" at bounding box center [515, 37] width 24 height 21
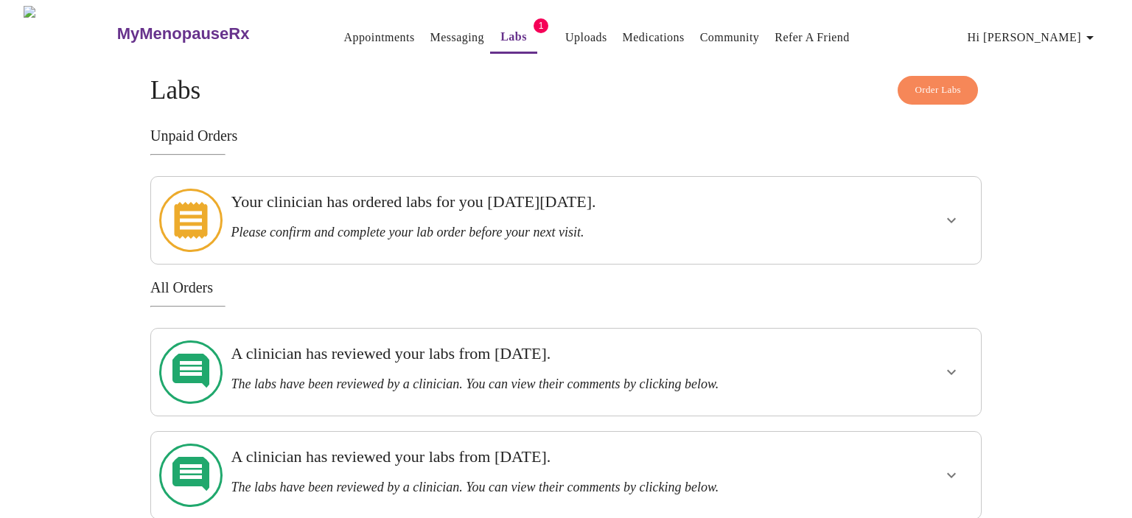
click at [192, 211] on icon at bounding box center [191, 220] width 33 height 37
click at [330, 208] on h3 "Your clinician has ordered labs for you [DATE][DATE]." at bounding box center [526, 201] width 590 height 19
click at [951, 211] on icon "show more" at bounding box center [951, 220] width 18 height 18
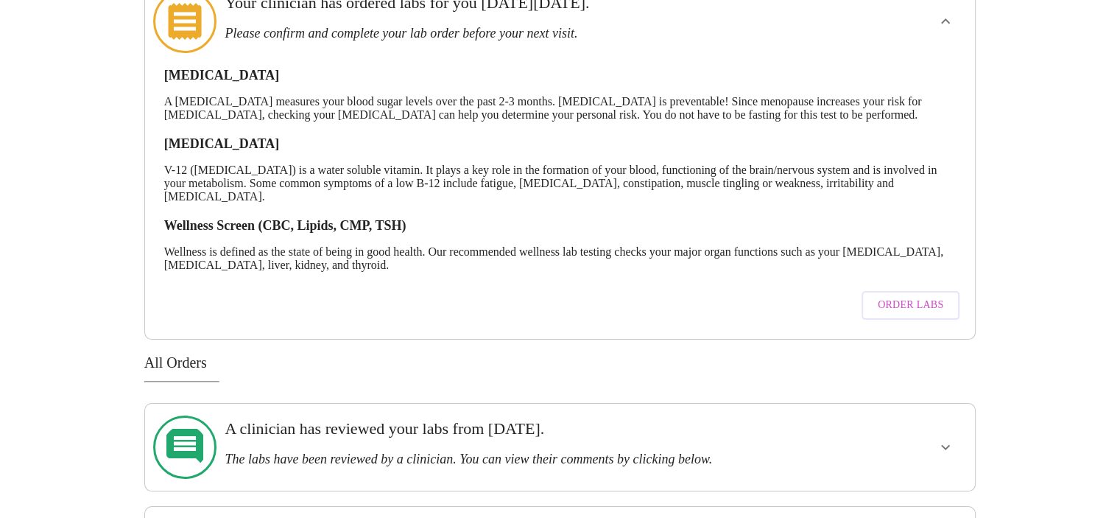
scroll to position [283, 0]
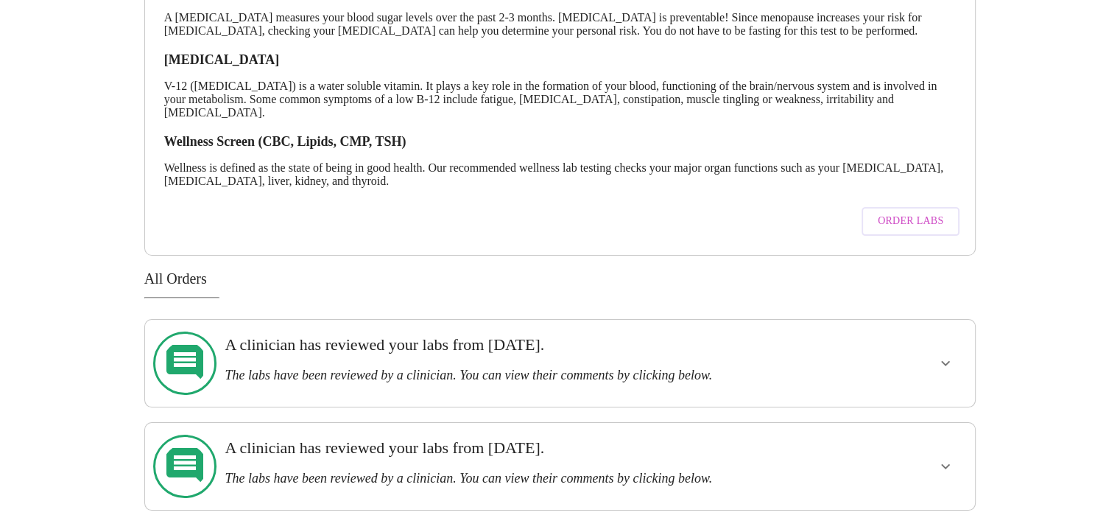
click at [948, 365] on icon "show more" at bounding box center [945, 362] width 9 height 5
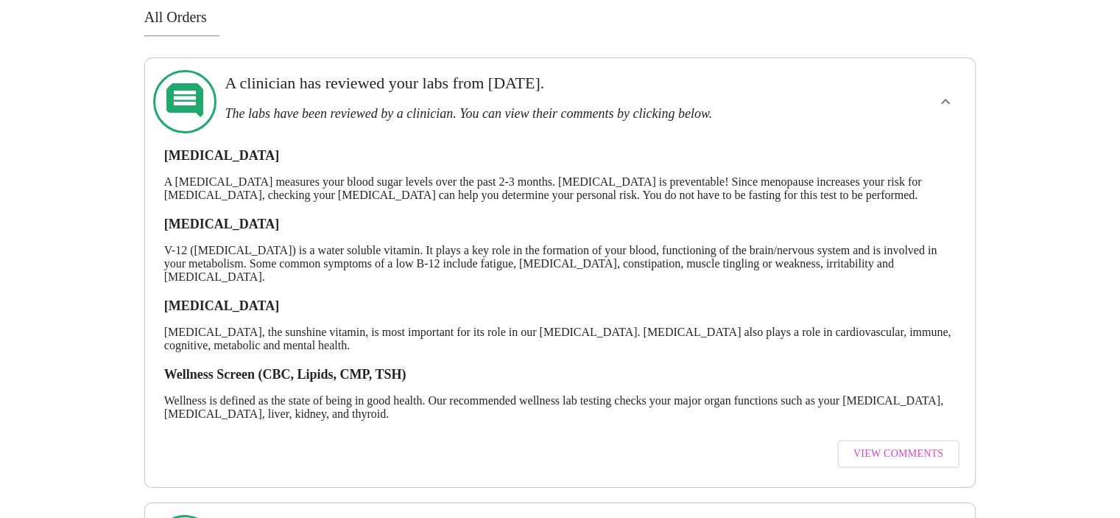
scroll to position [651, 0]
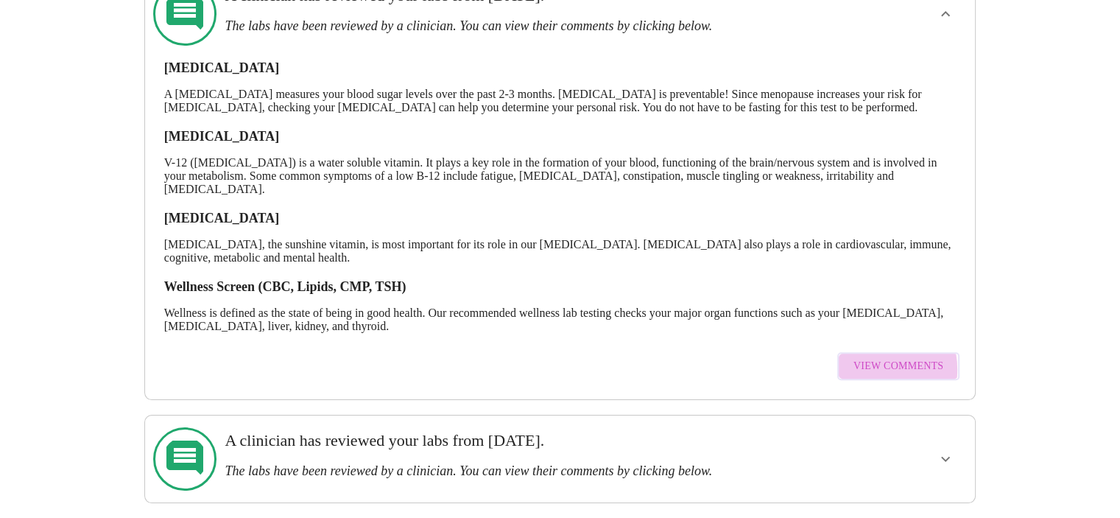
click at [862, 373] on span "View Comments" at bounding box center [899, 366] width 90 height 18
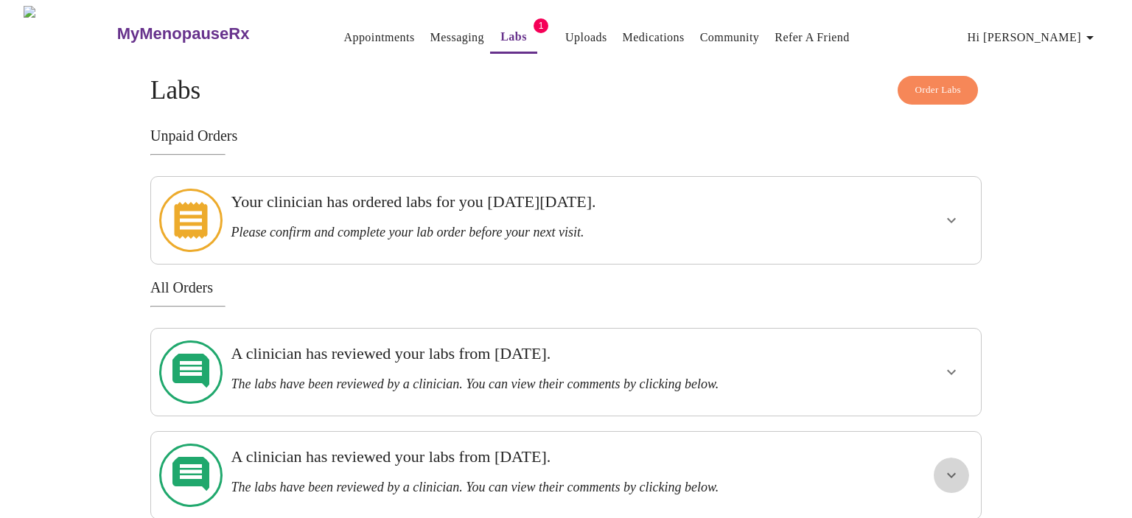
click at [950, 473] on icon "show more" at bounding box center [951, 475] width 9 height 5
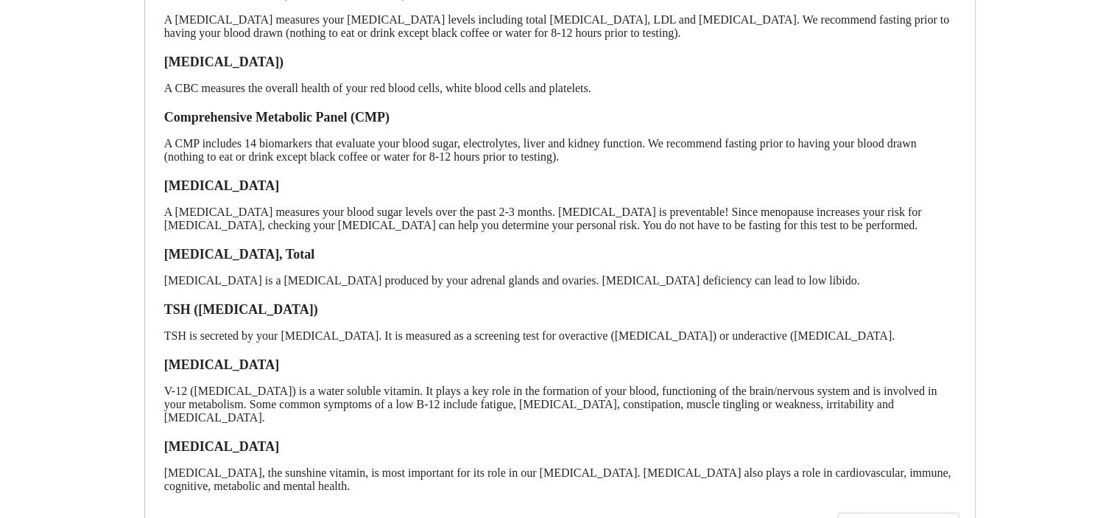
scroll to position [579, 0]
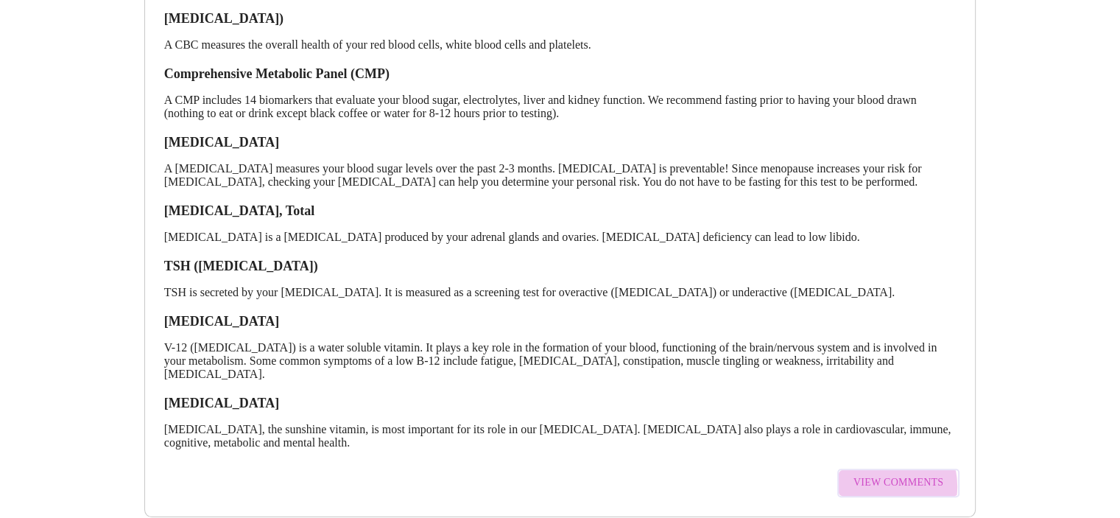
click at [877, 474] on span "View Comments" at bounding box center [899, 483] width 90 height 18
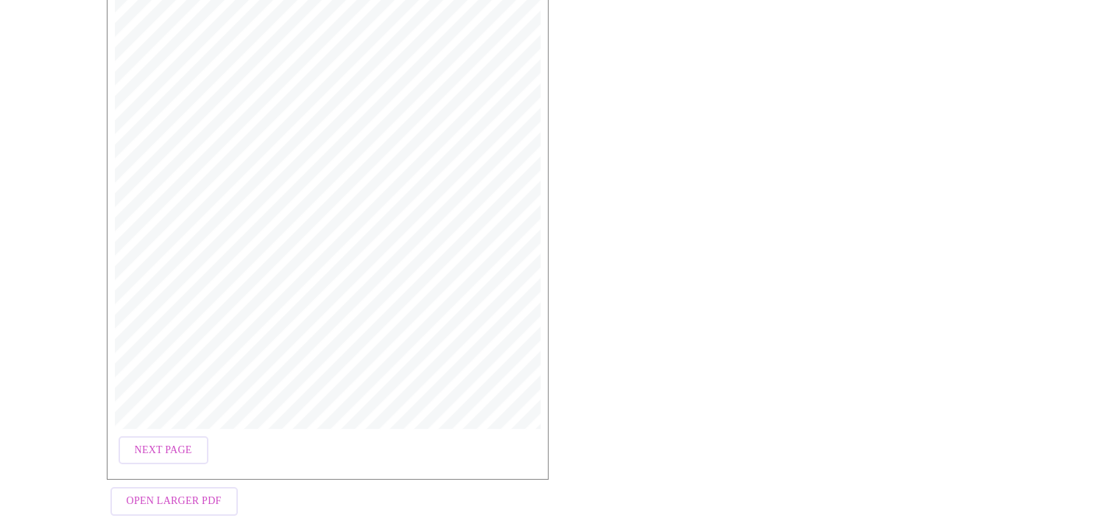
scroll to position [295, 0]
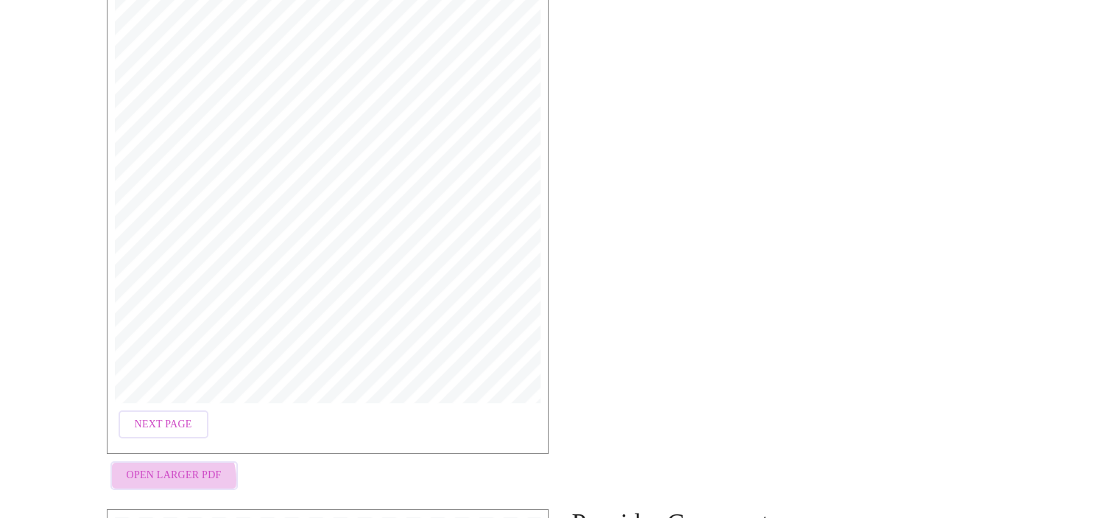
click at [171, 472] on span "Open Larger PDF" at bounding box center [174, 475] width 95 height 18
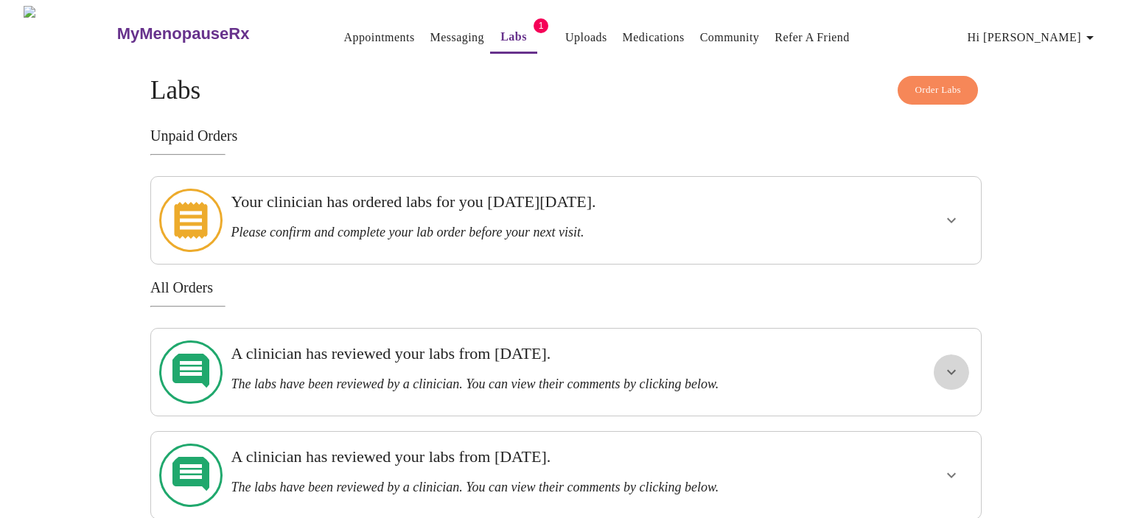
click at [943, 363] on icon "show more" at bounding box center [951, 372] width 18 height 18
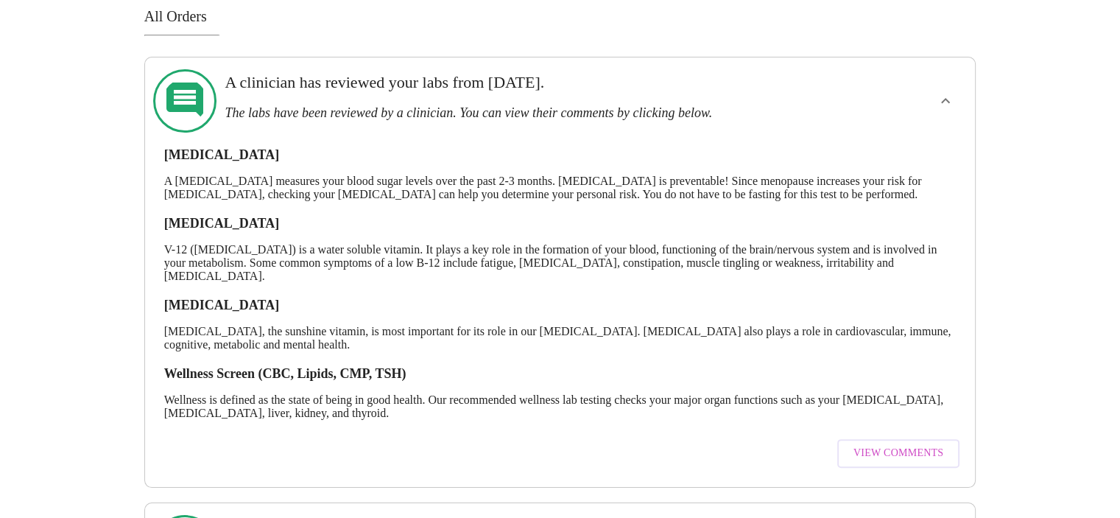
scroll to position [295, 0]
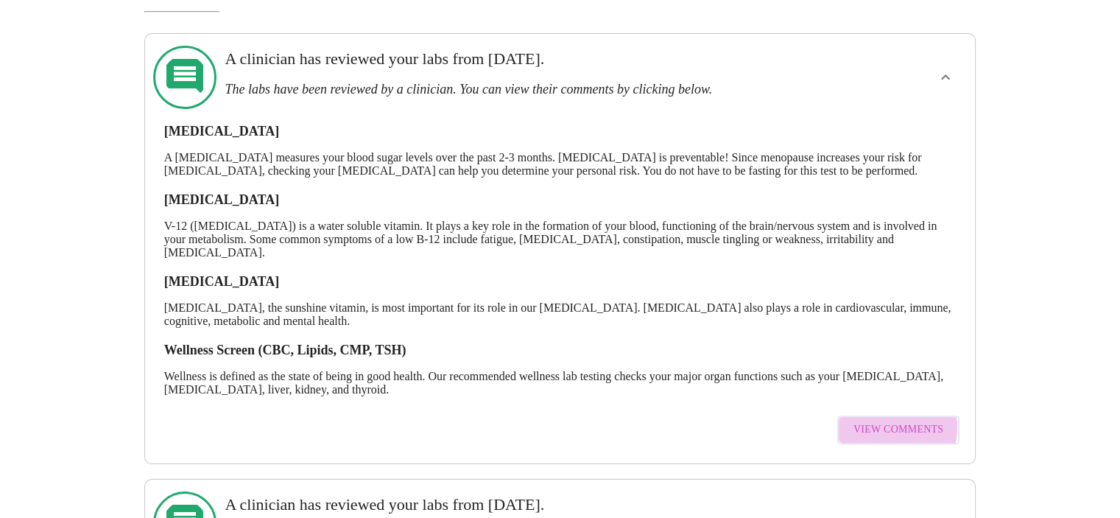
click at [891, 425] on span "View Comments" at bounding box center [899, 430] width 90 height 18
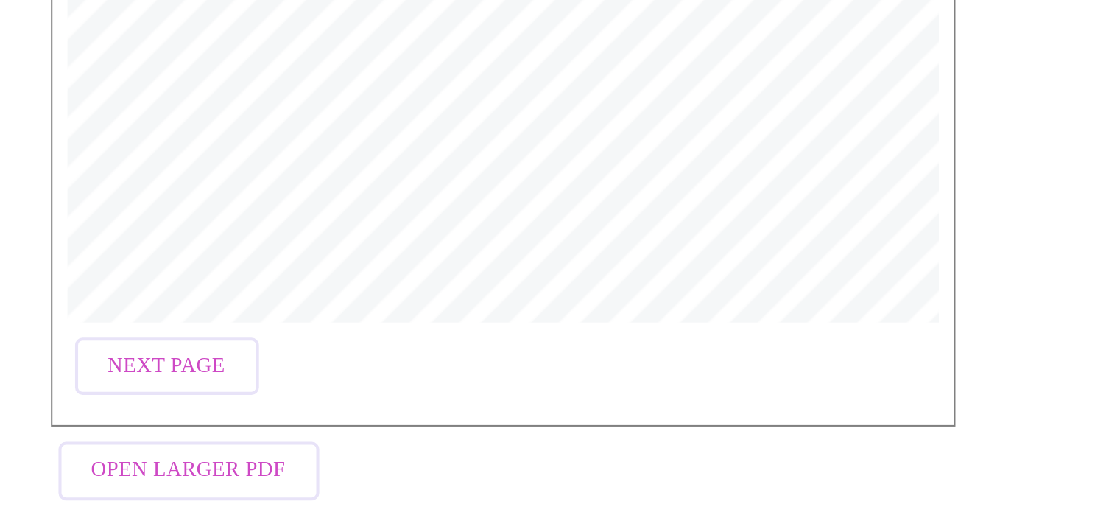
scroll to position [295, 0]
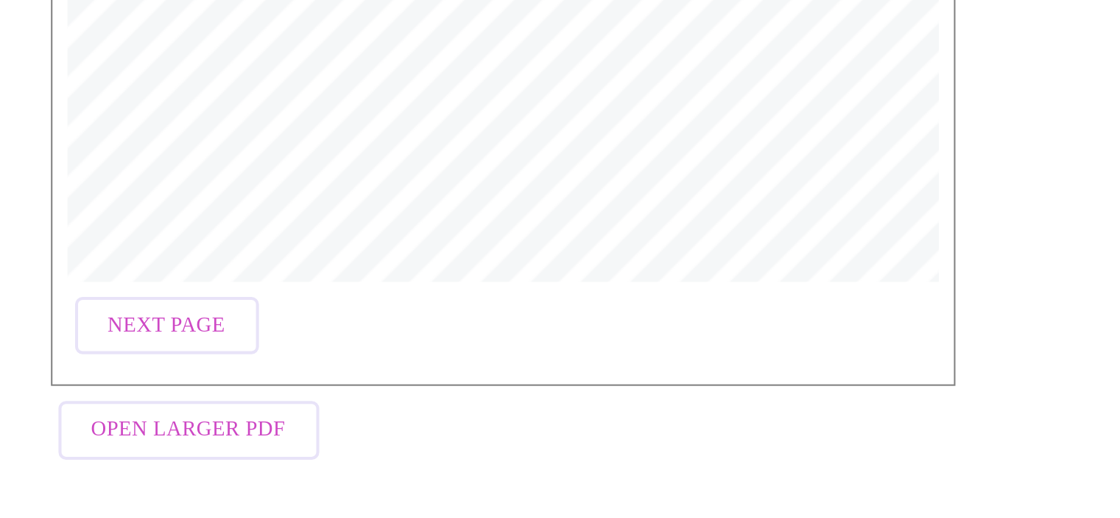
click at [172, 419] on span "Next Page" at bounding box center [163, 424] width 57 height 18
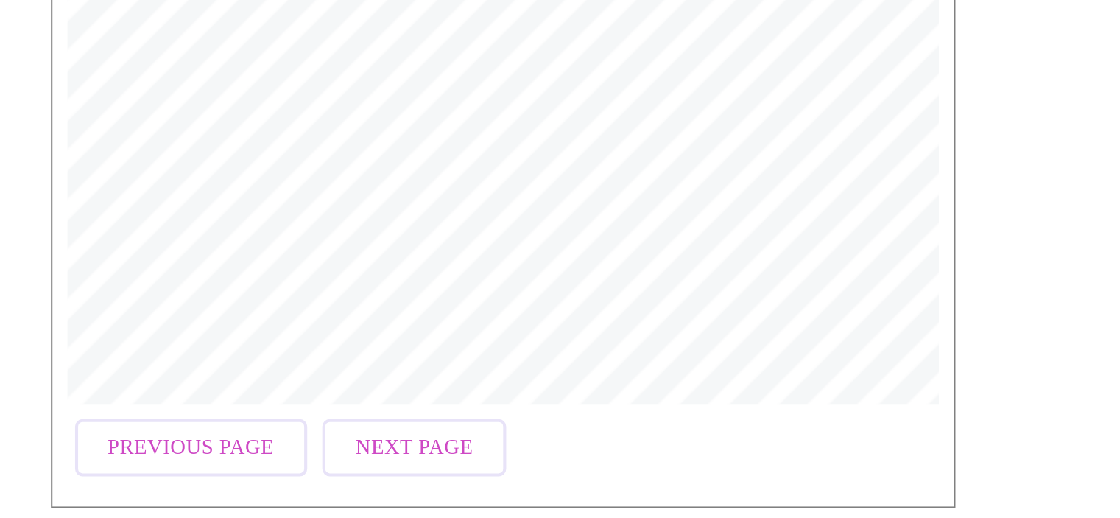
scroll to position [238, 0]
click at [180, 483] on span "Previous Page" at bounding box center [175, 481] width 81 height 18
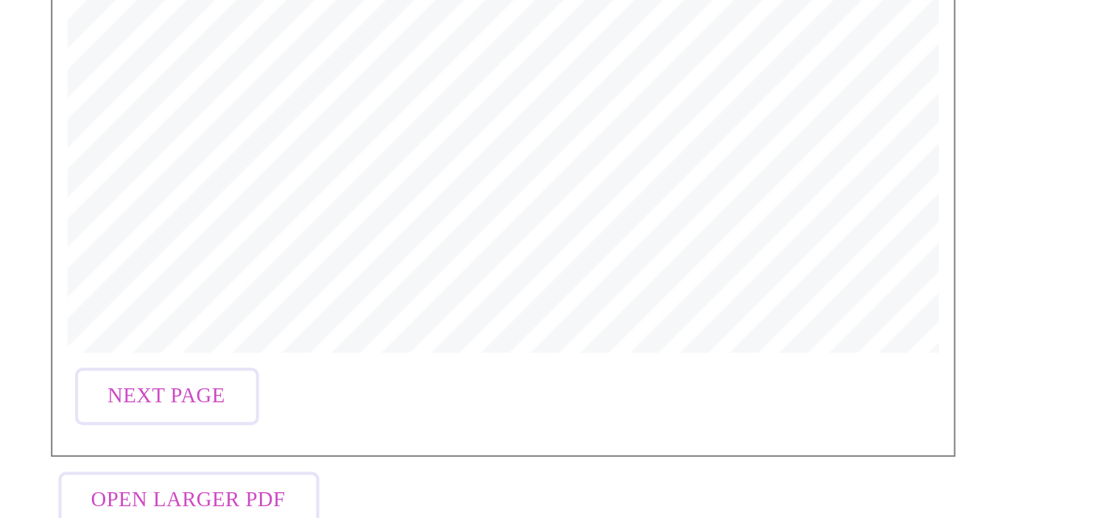
scroll to position [262, 0]
click at [189, 457] on span "Next Page" at bounding box center [163, 457] width 57 height 18
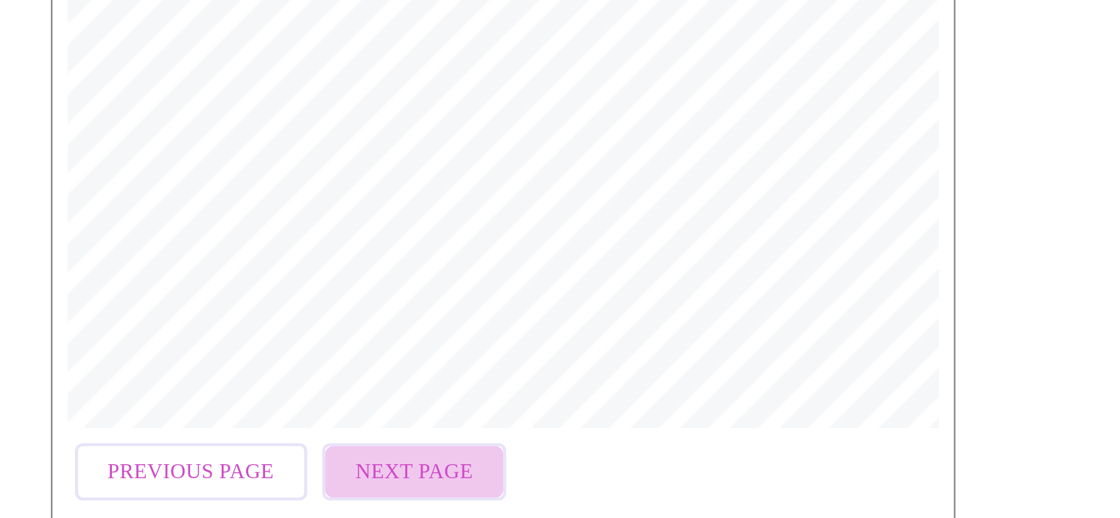
click at [296, 453] on span "Next Page" at bounding box center [284, 457] width 57 height 18
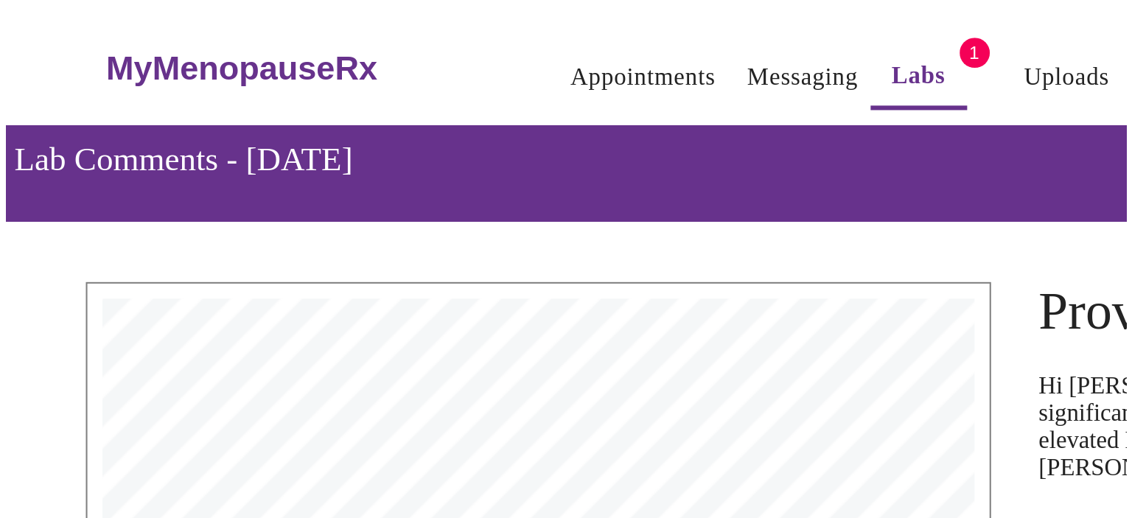
scroll to position [0, 0]
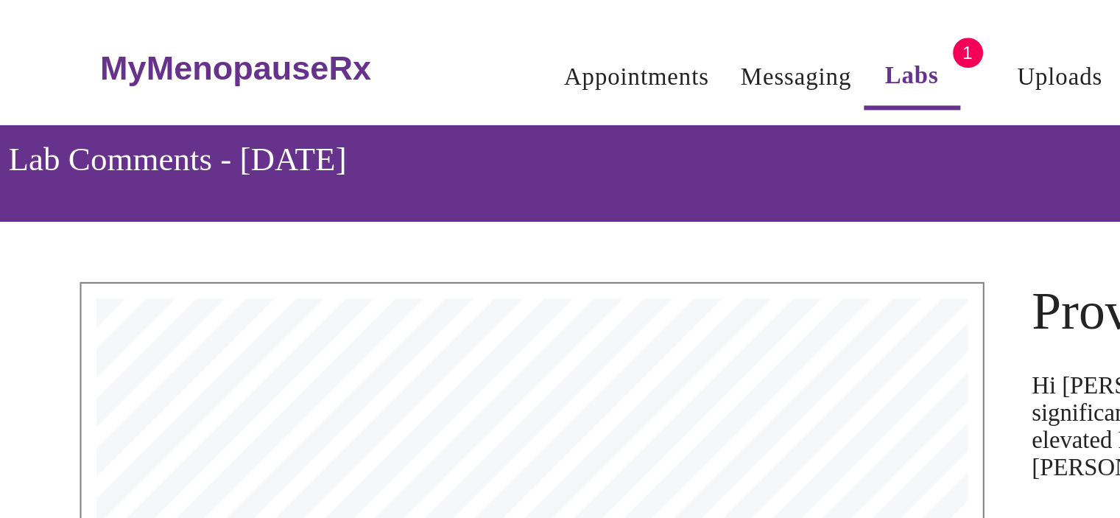
click at [500, 31] on link "Labs" at bounding box center [513, 37] width 27 height 21
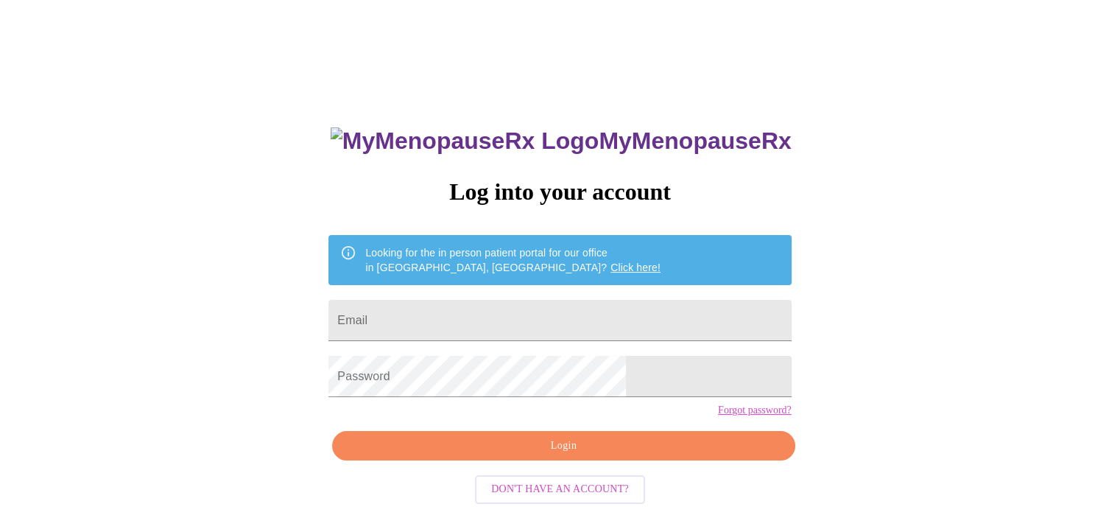
scroll to position [9, 0]
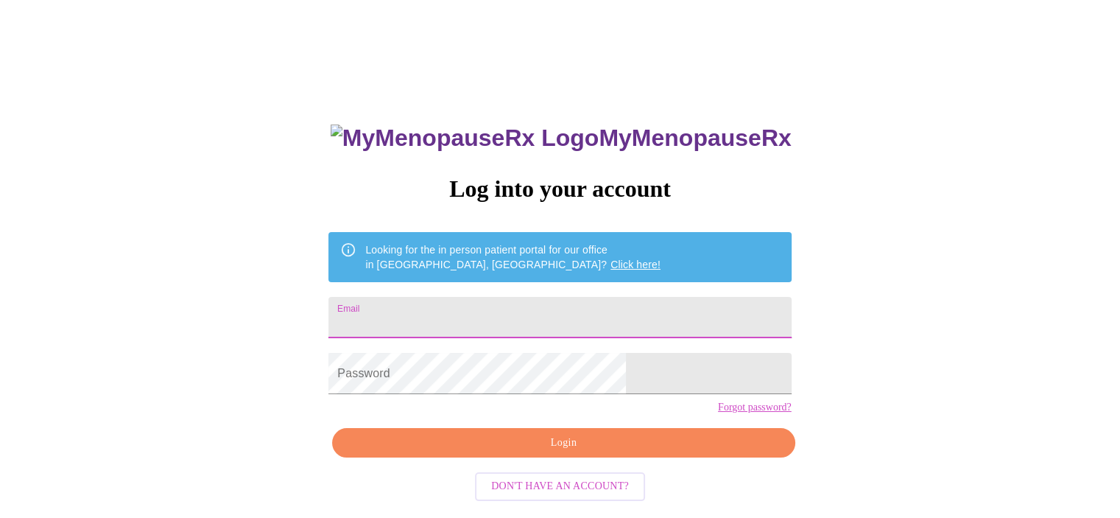
click at [545, 322] on input "Email" at bounding box center [560, 317] width 463 height 41
type input "[EMAIL_ADDRESS][DOMAIN_NAME]"
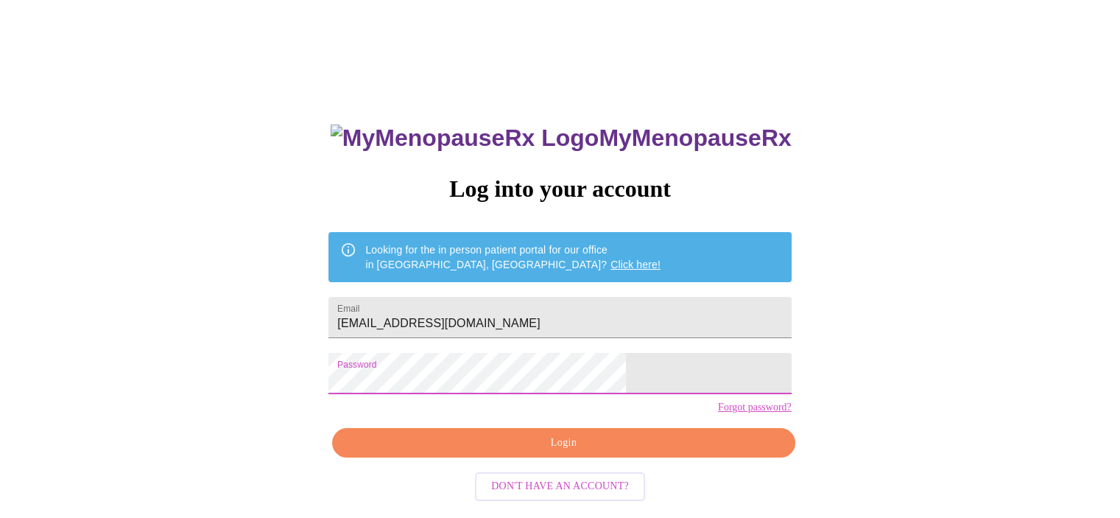
click at [586, 452] on span "Login" at bounding box center [563, 443] width 429 height 18
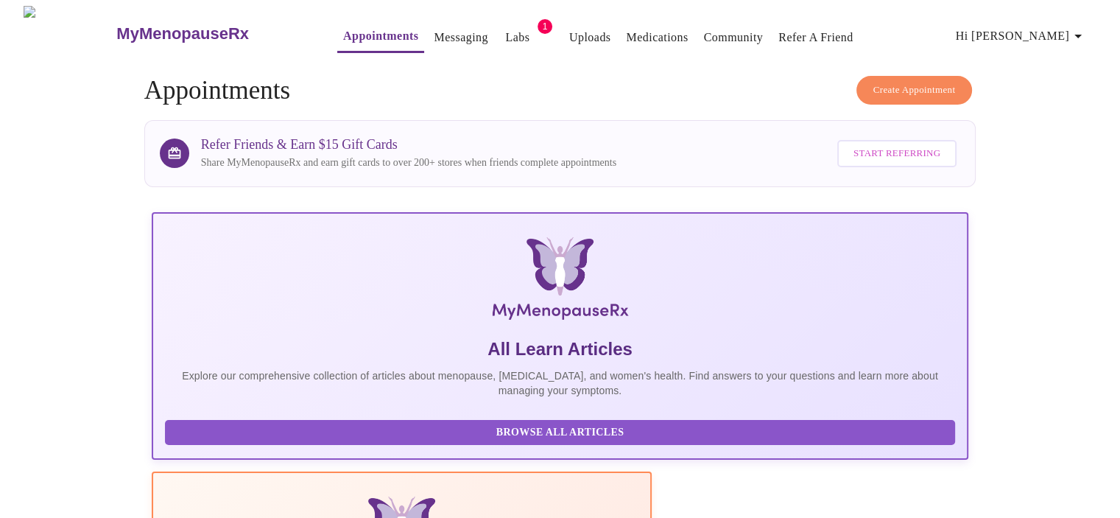
click at [505, 30] on link "Labs" at bounding box center [517, 37] width 24 height 21
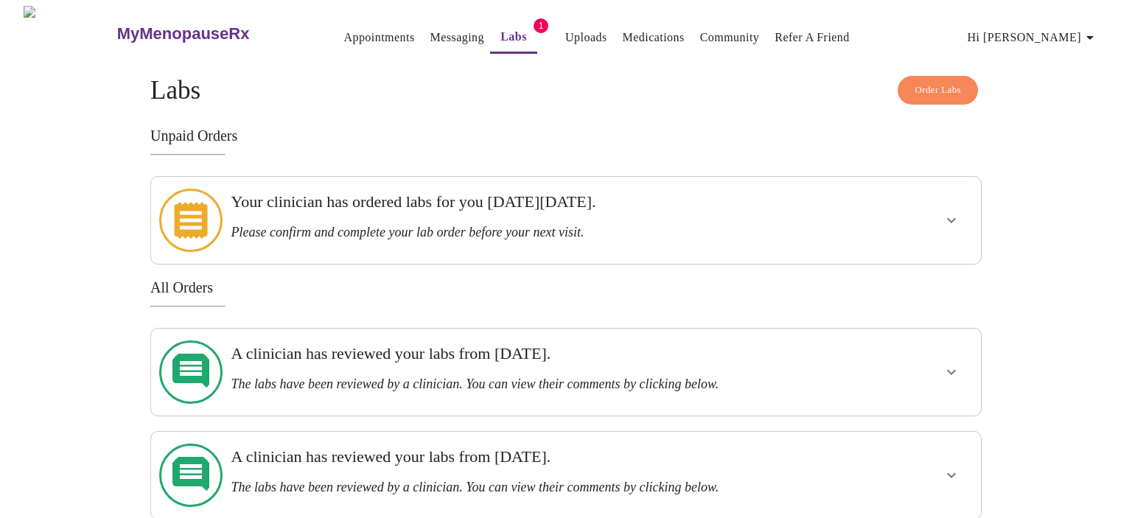
click at [195, 217] on icon at bounding box center [190, 220] width 63 height 63
click at [321, 203] on h3 "Your clinician has ordered labs for you [DATE][DATE]." at bounding box center [526, 201] width 590 height 19
click at [952, 211] on icon "show more" at bounding box center [951, 220] width 18 height 18
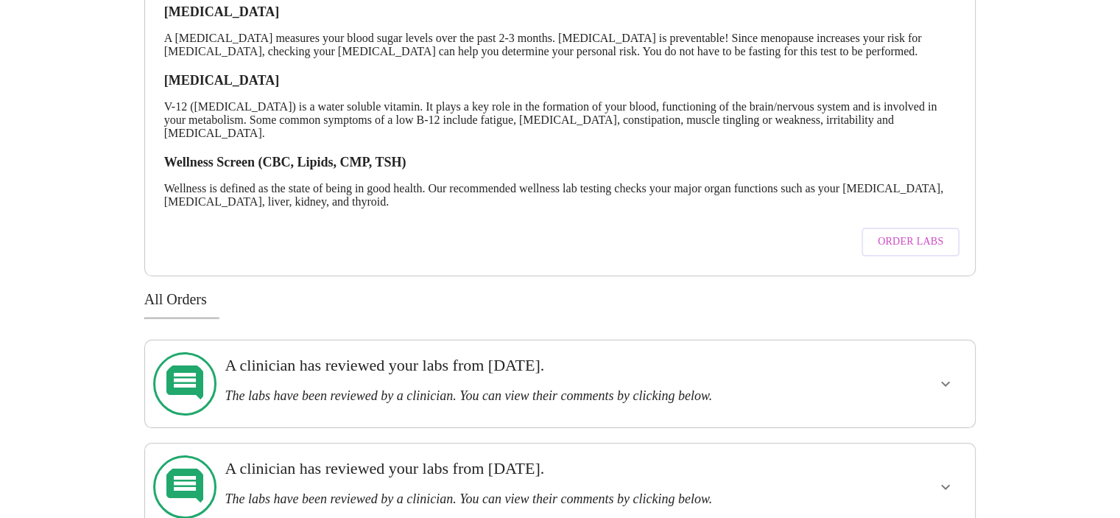
scroll to position [283, 0]
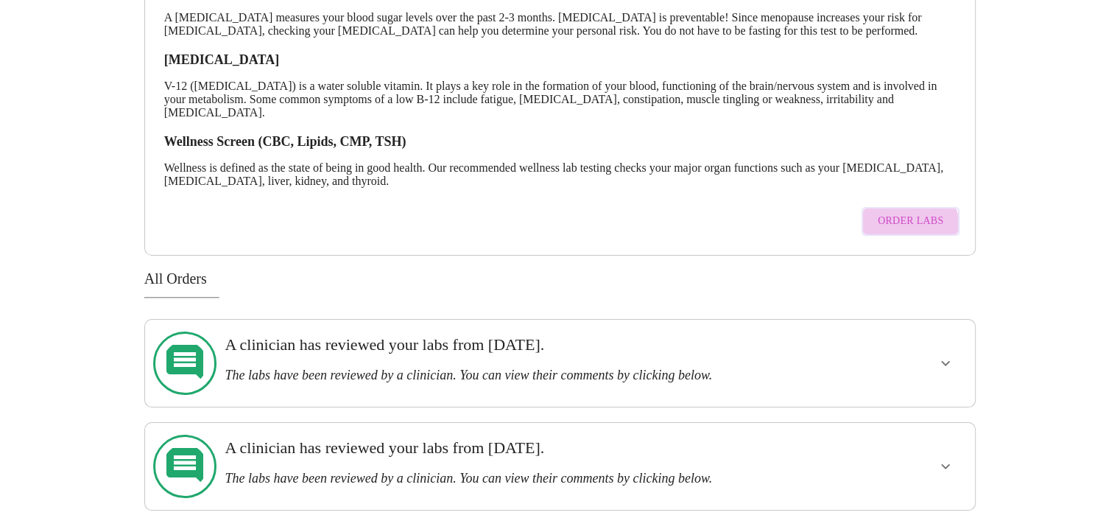
click at [908, 231] on span "Order Labs" at bounding box center [911, 221] width 66 height 18
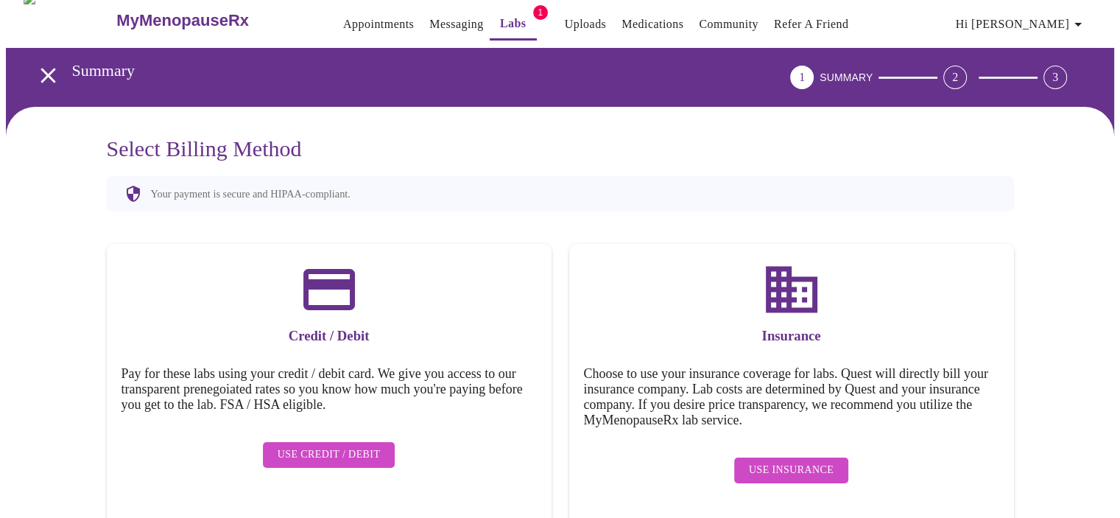
scroll to position [21, 0]
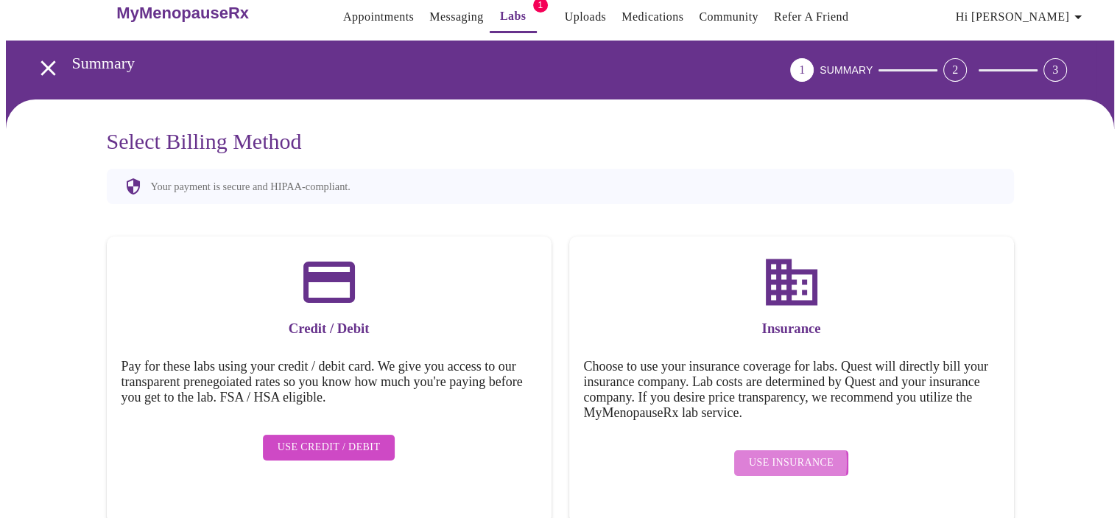
click at [754, 454] on span "Use Insurance" at bounding box center [791, 463] width 85 height 18
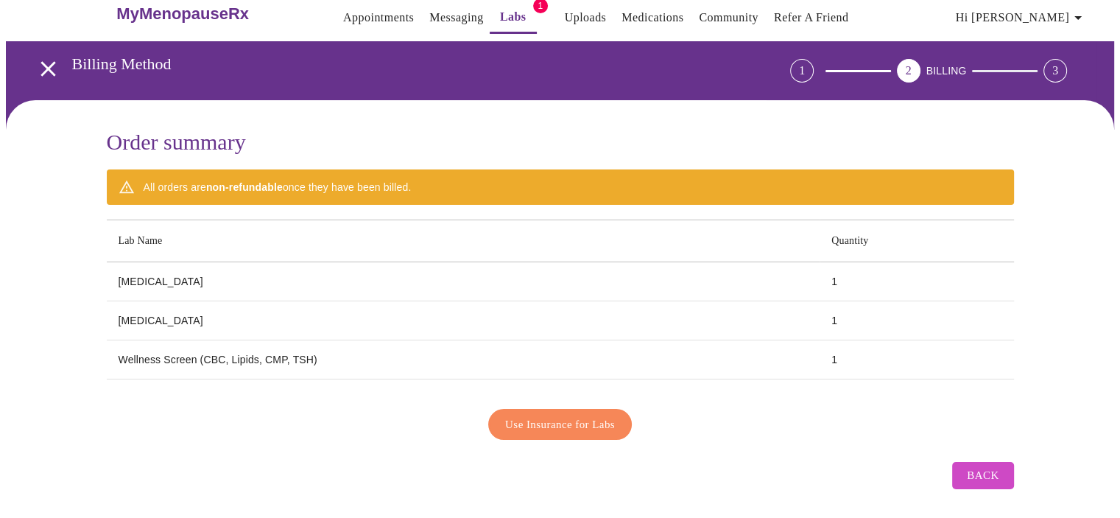
scroll to position [0, 0]
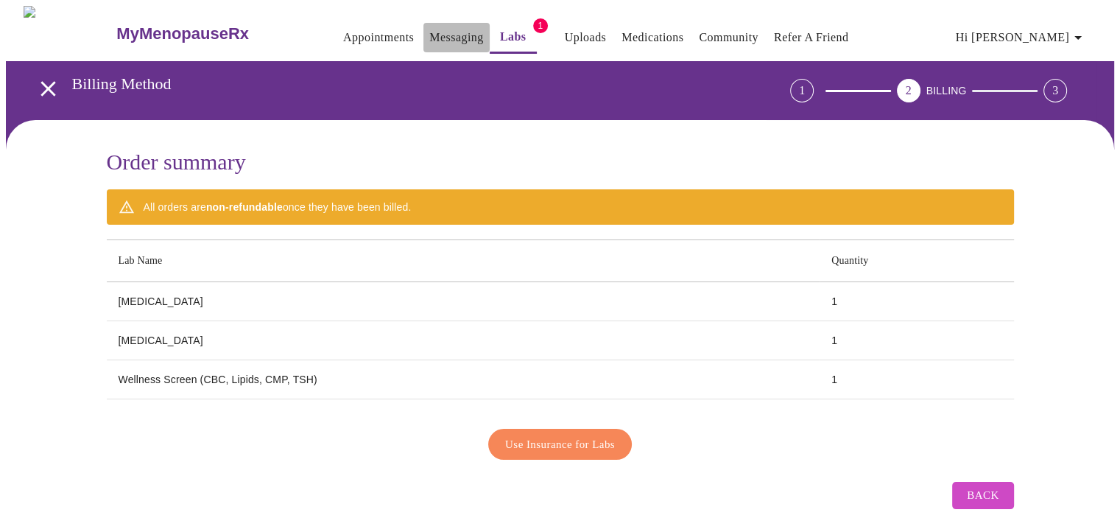
click at [429, 27] on link "Messaging" at bounding box center [456, 37] width 54 height 21
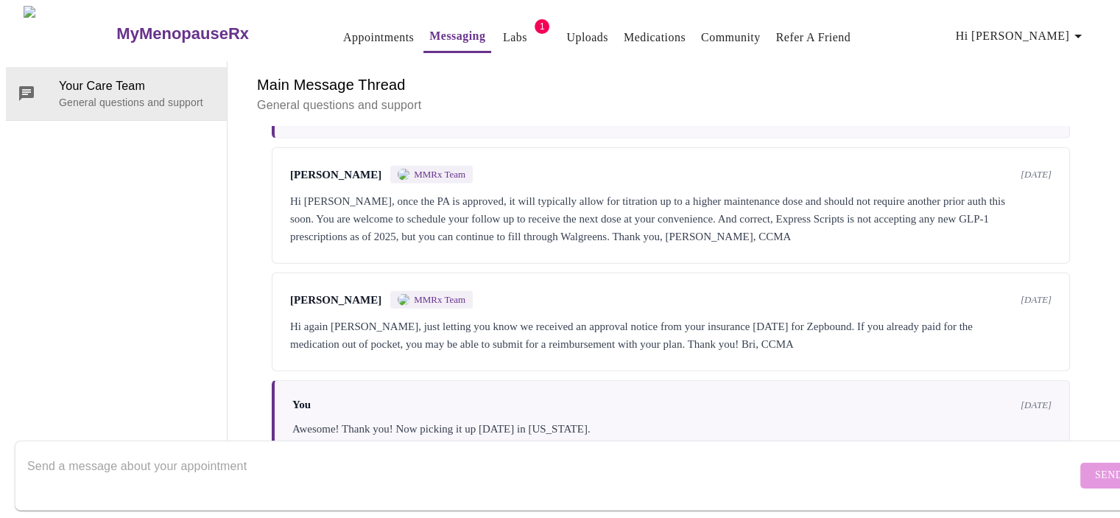
scroll to position [4149, 0]
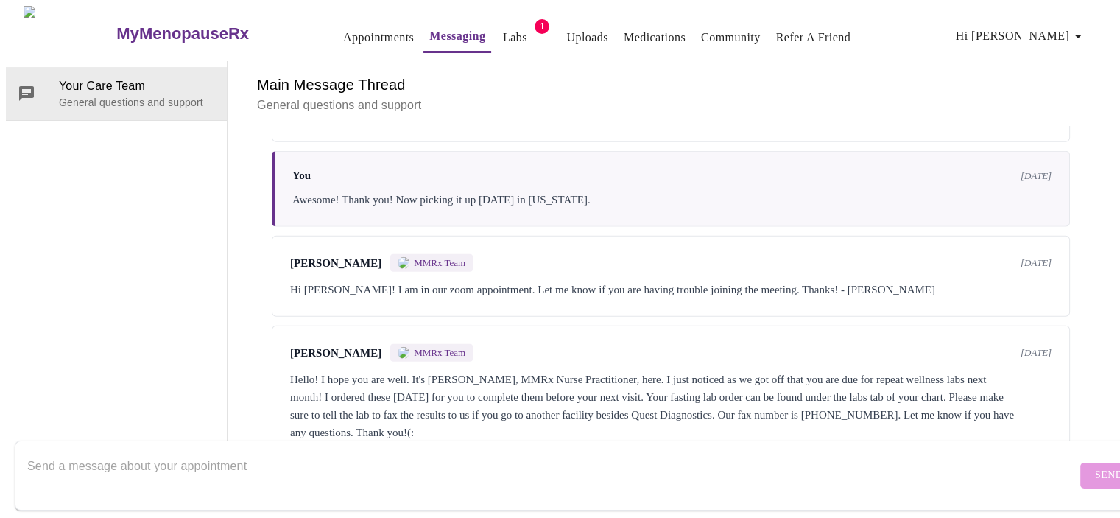
click at [84, 456] on textarea "Send a message about your appointment" at bounding box center [552, 475] width 1050 height 47
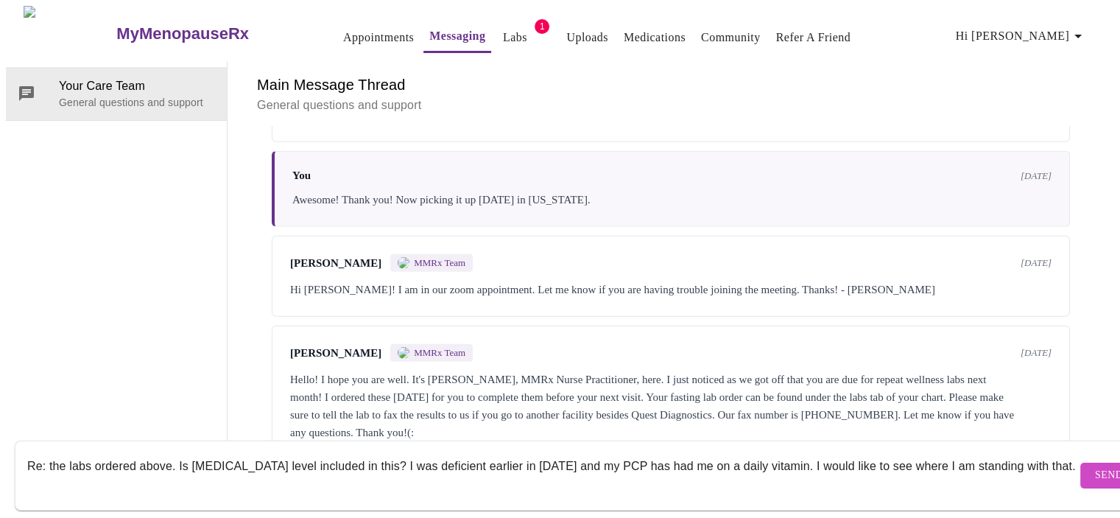
type textarea "Re: the labs ordered above. Is [MEDICAL_DATA] level included in this? I was def…"
click at [1095, 466] on span "Send" at bounding box center [1109, 475] width 28 height 18
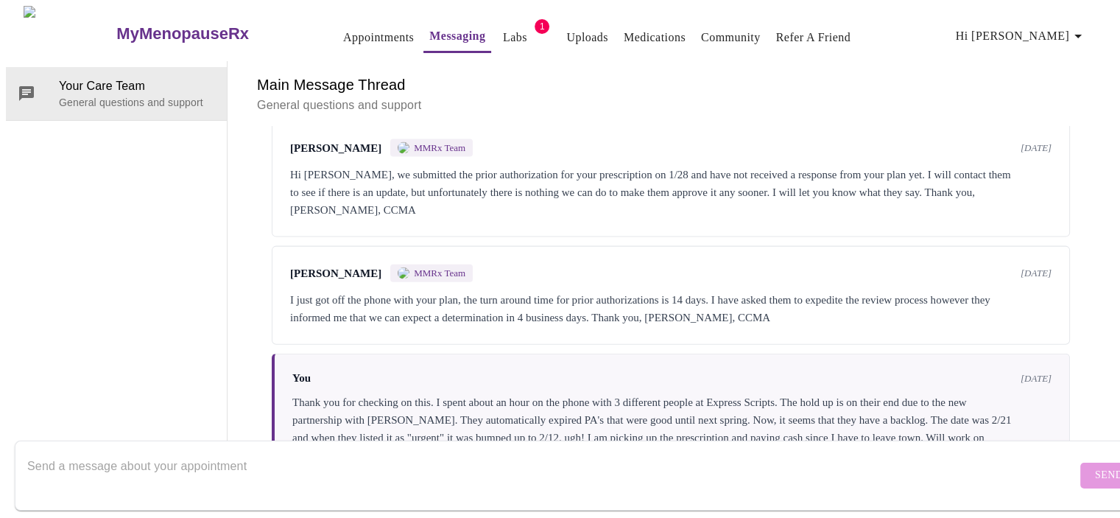
scroll to position [3371, 0]
